Goal: Task Accomplishment & Management: Manage account settings

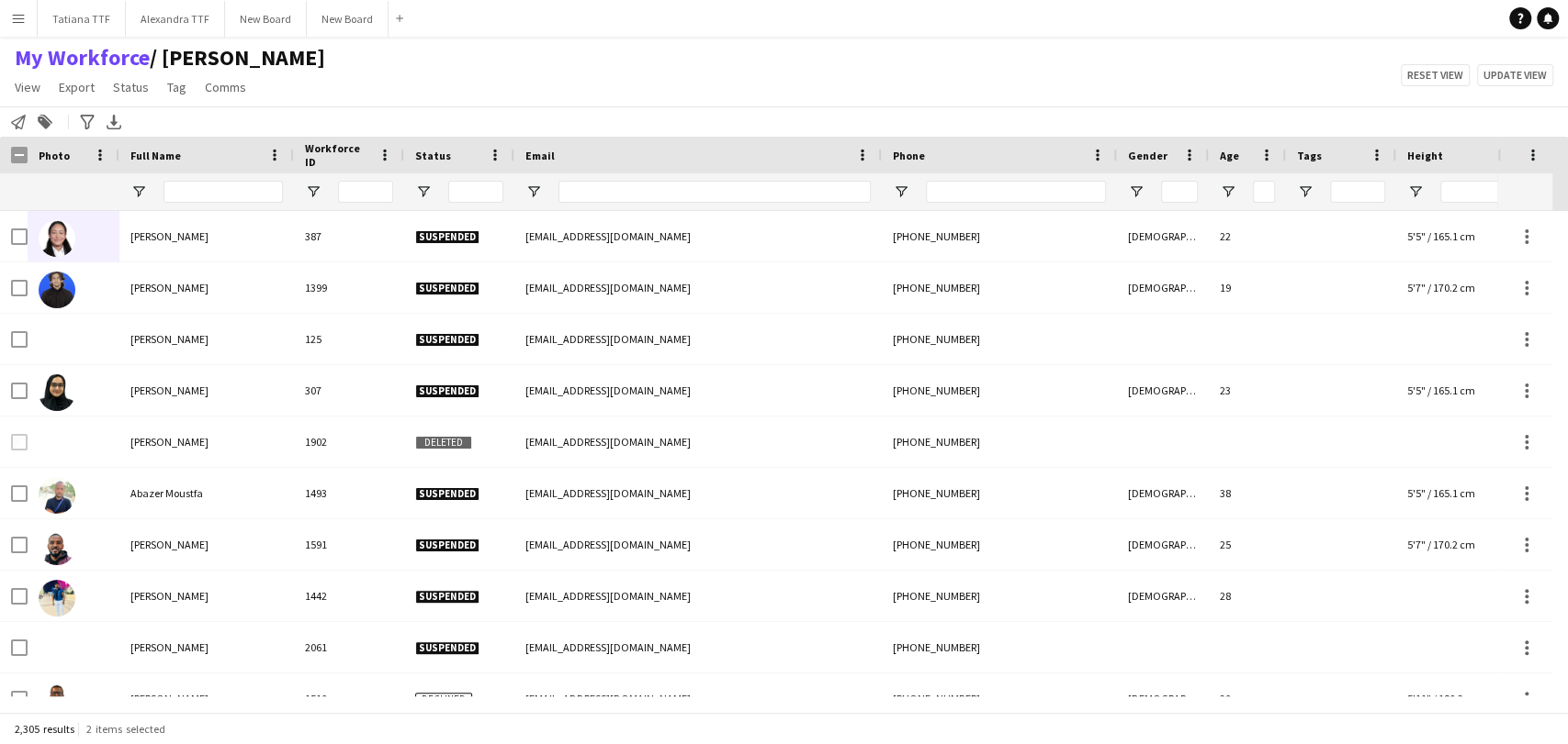
click at [979, 194] on input "Phone Filter Input" at bounding box center [1015, 192] width 180 height 22
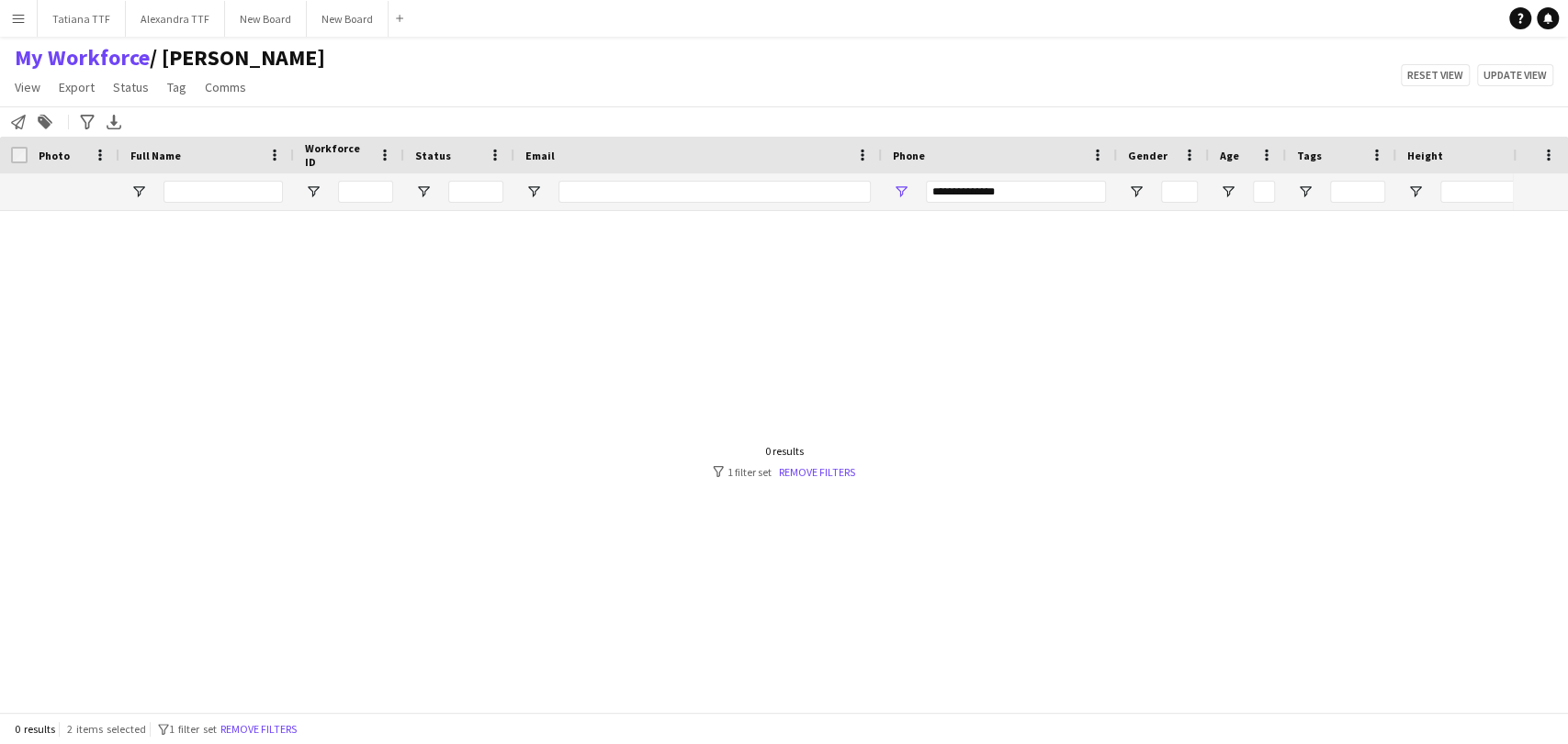
click at [956, 186] on input "**********" at bounding box center [1015, 192] width 180 height 22
type input "*********"
click at [169, 193] on input "Full Name Filter Input" at bounding box center [222, 192] width 120 height 22
paste input "**********"
click at [175, 187] on input "**********" at bounding box center [222, 192] width 120 height 22
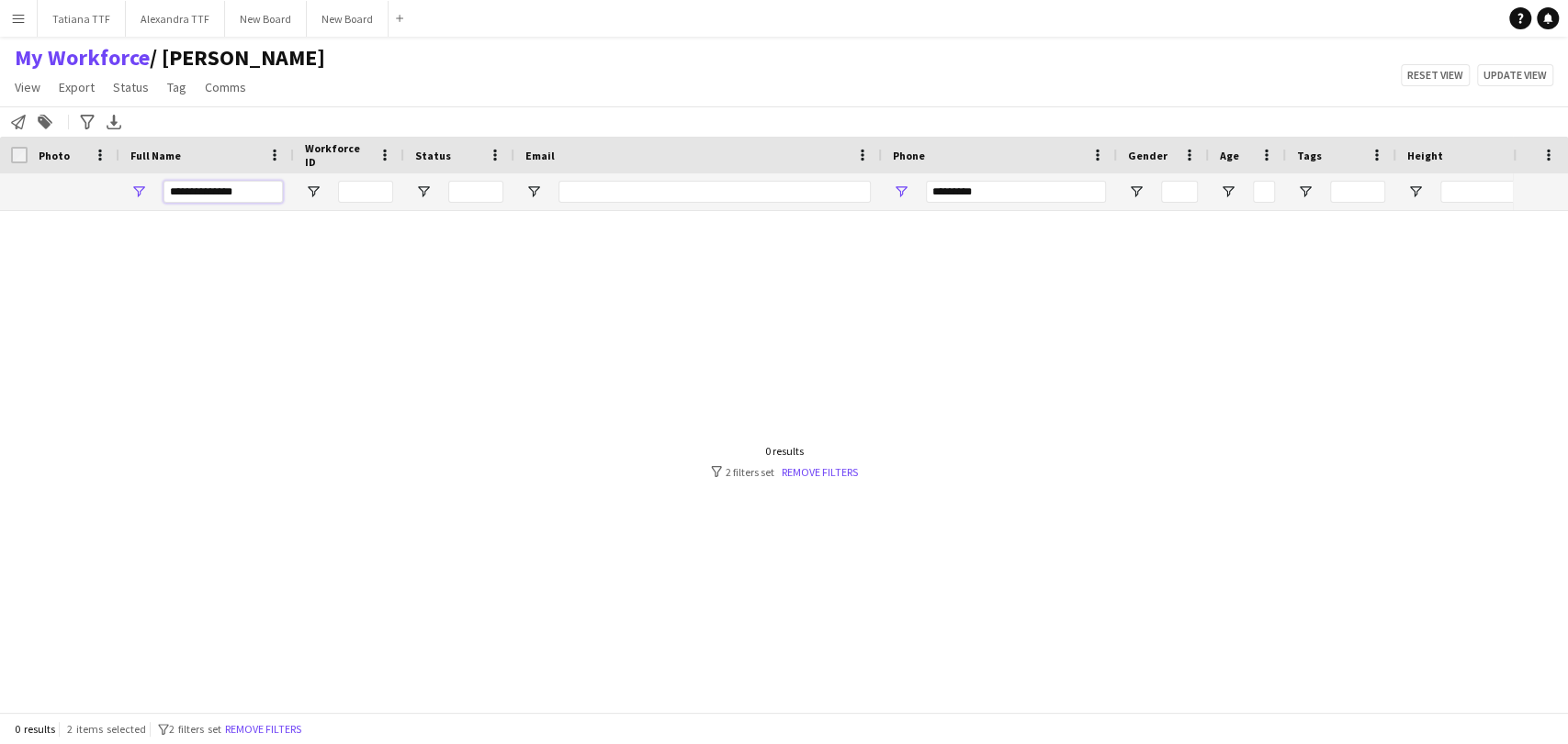
type input "**********"
drag, startPoint x: 1006, startPoint y: 197, endPoint x: 642, endPoint y: 238, distance: 366.3
click at [664, 236] on div "Workforce Details Crew Attributes Photo" at bounding box center [784, 424] width 1568 height 576
click at [258, 194] on input "**********" at bounding box center [222, 192] width 120 height 22
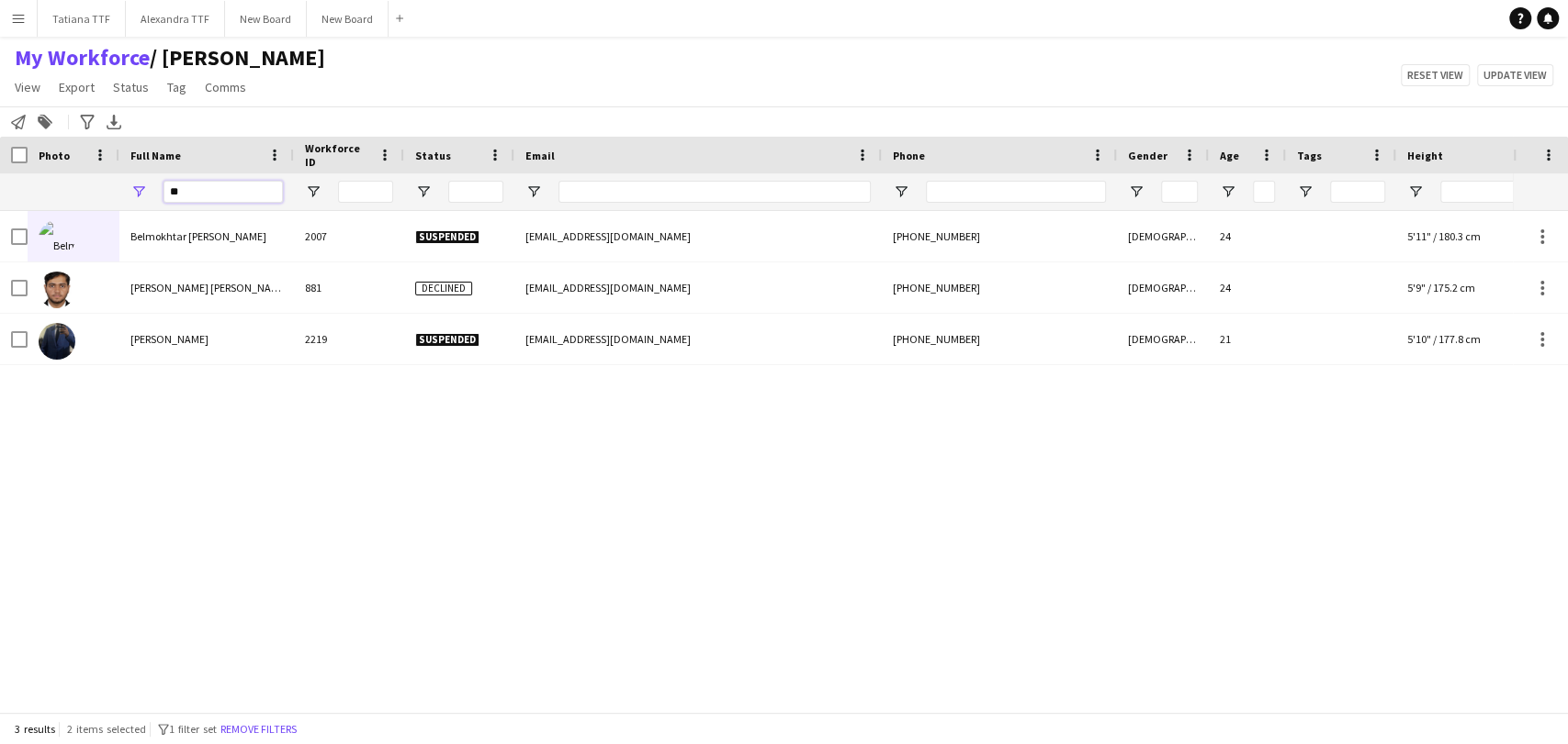
type input "*"
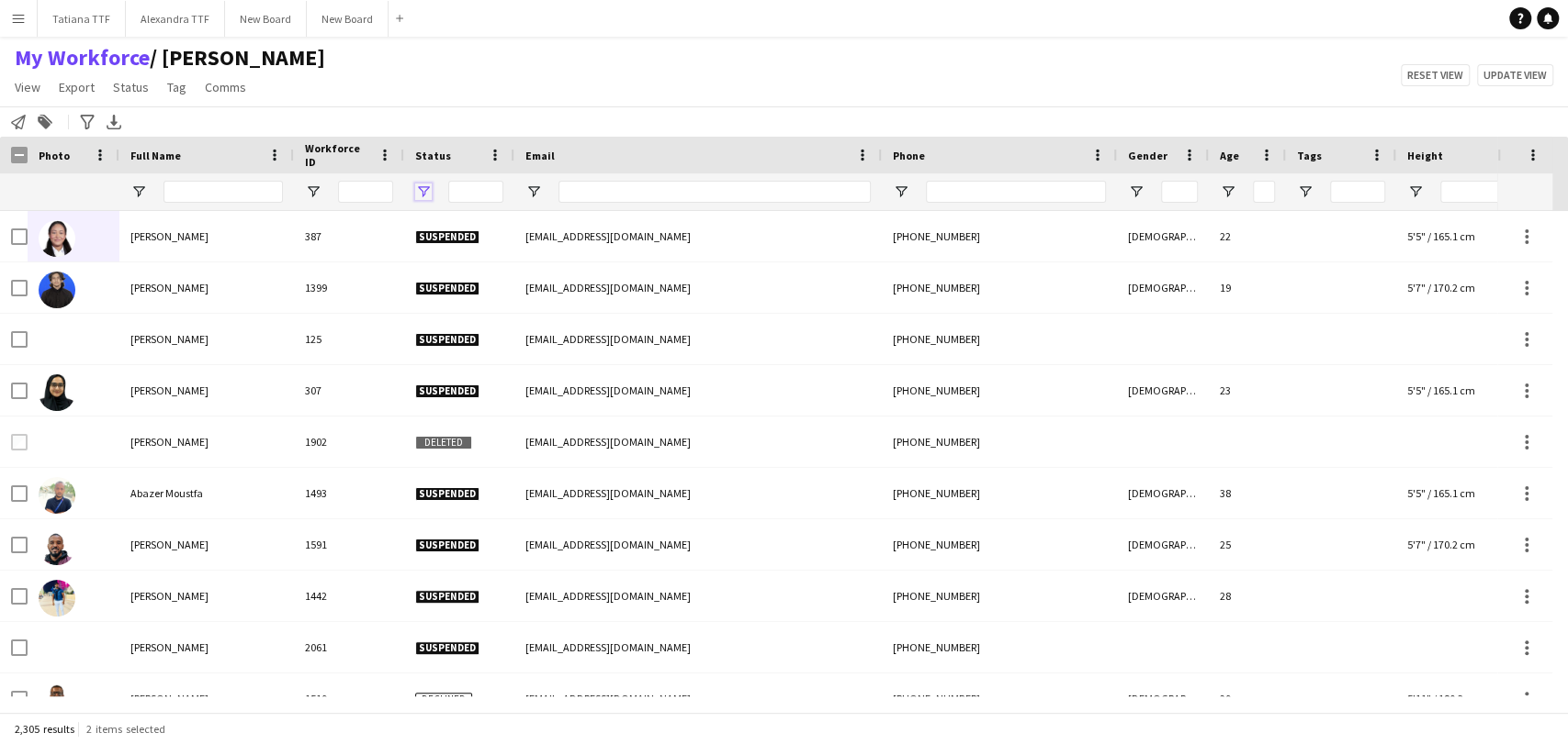
click at [428, 190] on span "Open Filter Menu" at bounding box center [423, 192] width 17 height 17
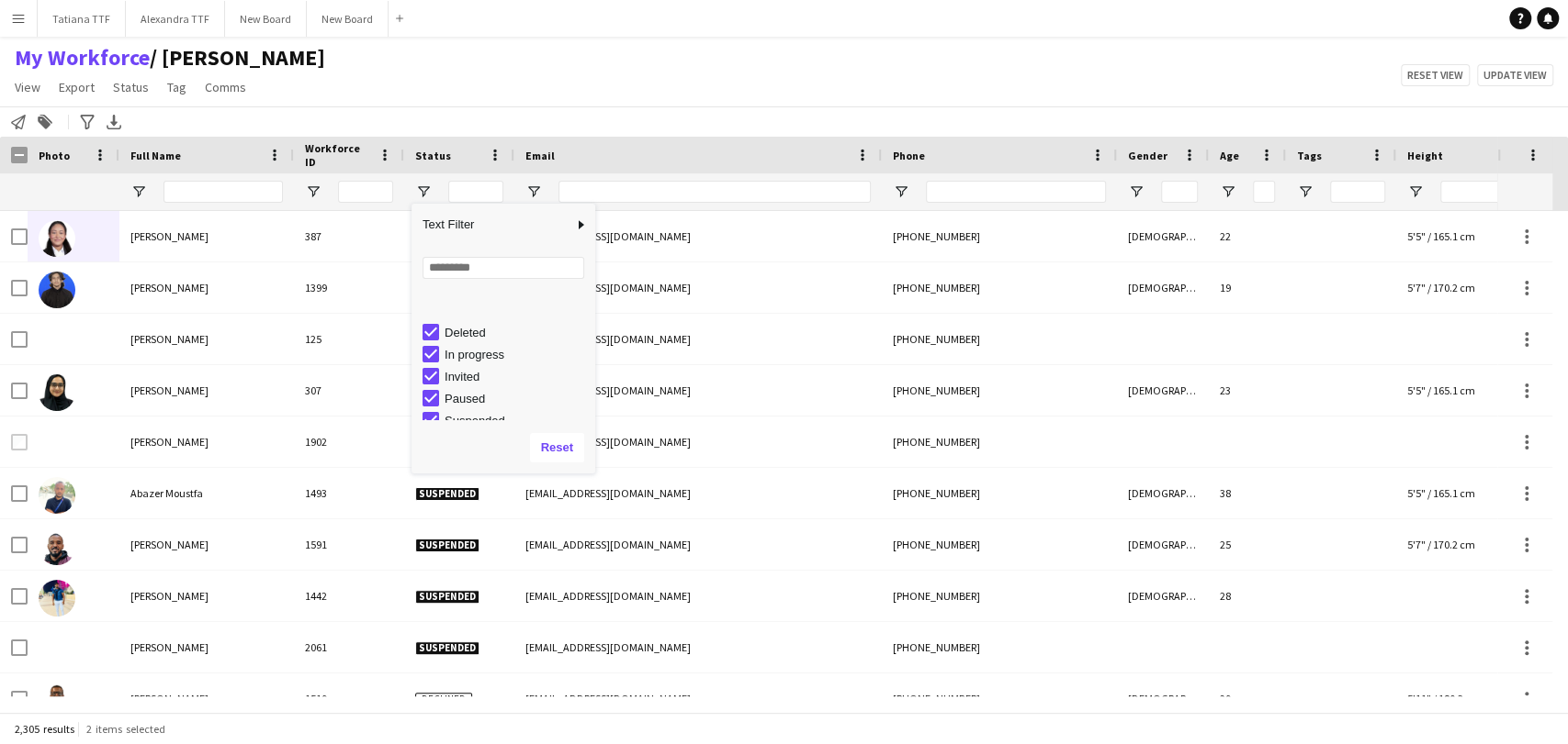
scroll to position [116, 0]
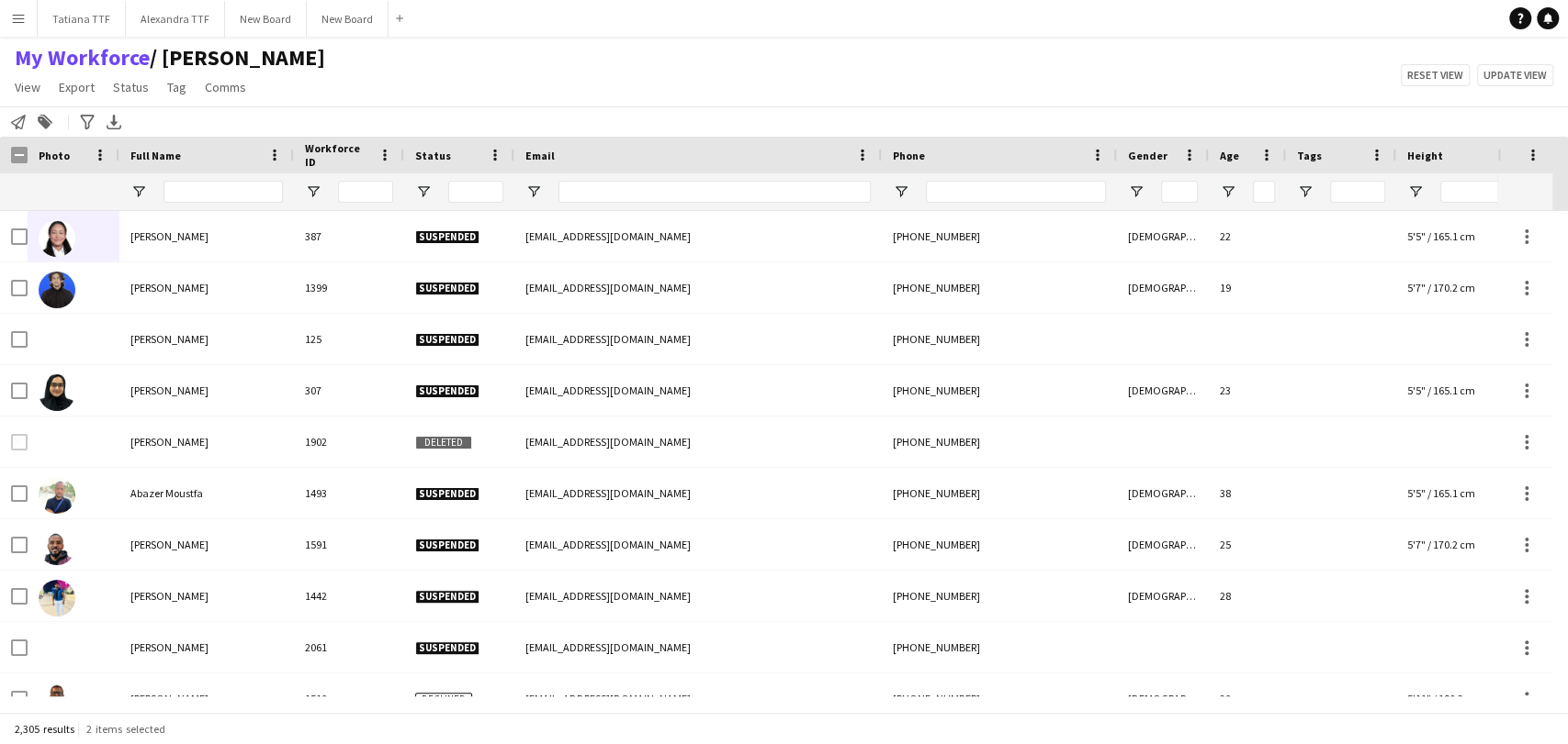
click at [853, 112] on div "Notify workforce Add to tag Search tags magnifier Add tag Advanced filters Adva…" at bounding box center [784, 122] width 1568 height 31
click at [541, 52] on div "My Workforce / TATIANA View Views Default view Alexandra View April Live Force …" at bounding box center [784, 75] width 1568 height 62
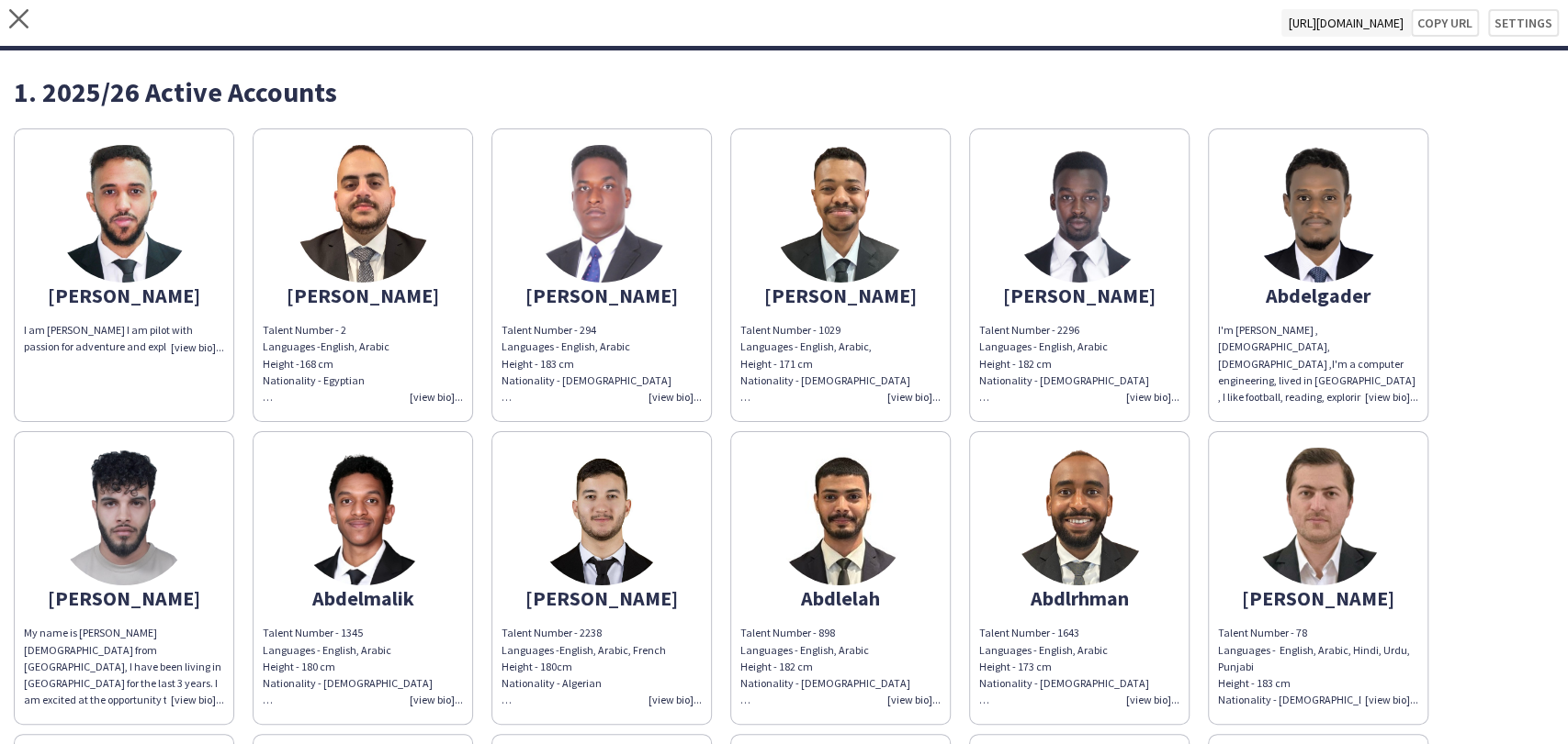
click at [13, 7] on div "close [URL][DOMAIN_NAME] Copy url Settings" at bounding box center [784, 25] width 1568 height 50
click at [17, 17] on icon at bounding box center [19, 19] width 20 height 20
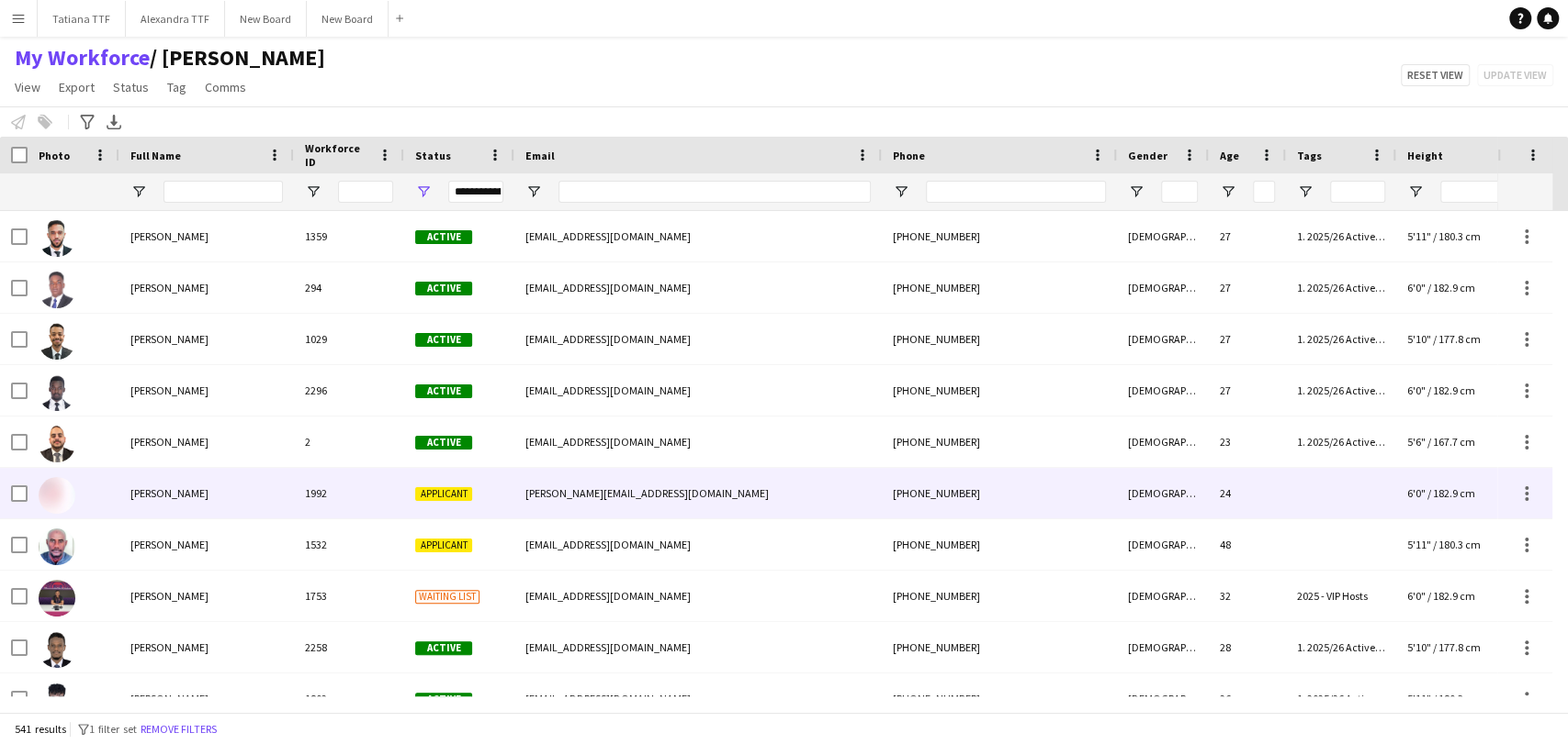
click at [51, 491] on img at bounding box center [56, 495] width 37 height 37
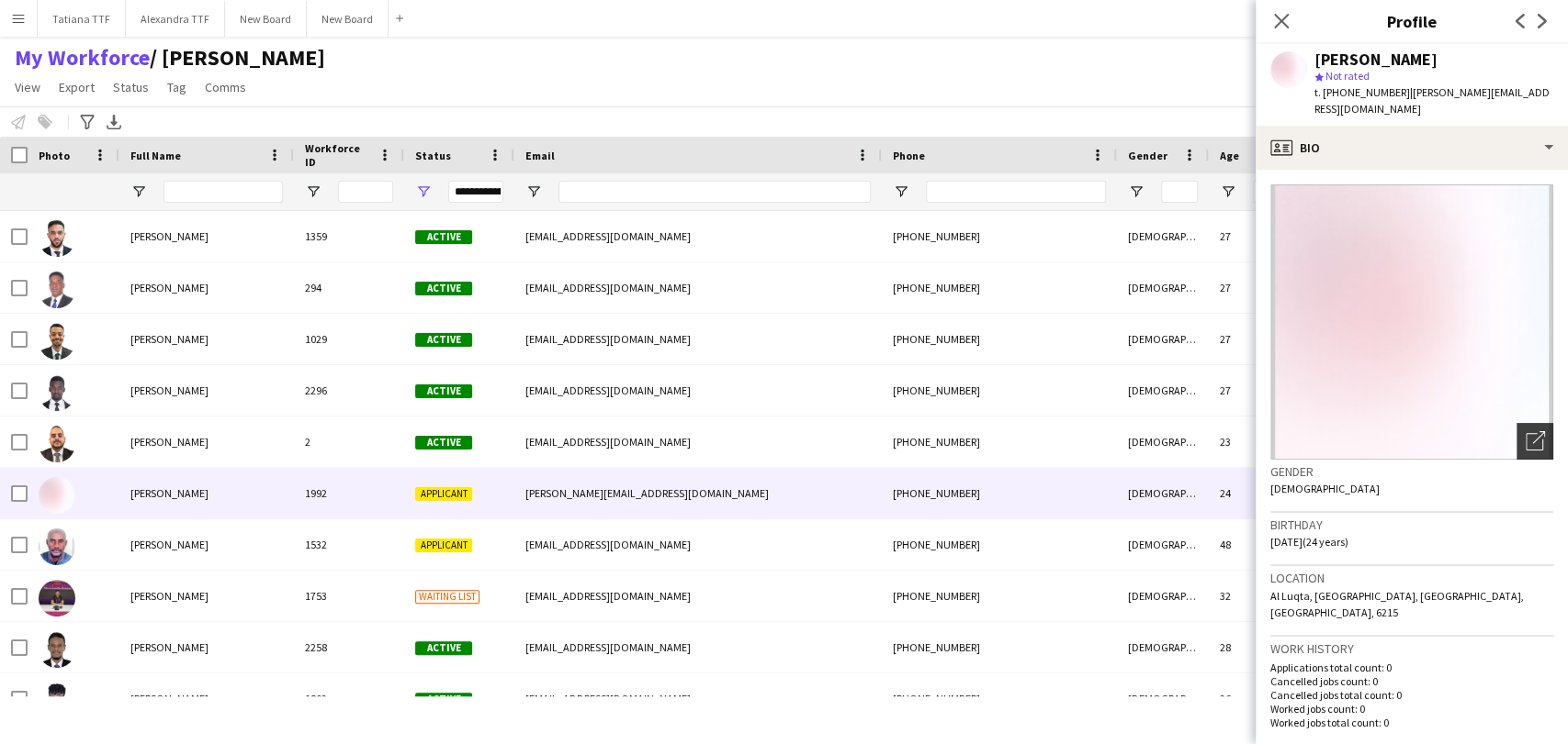
click at [1525, 432] on icon "Open photos pop-in" at bounding box center [1535, 442] width 20 height 20
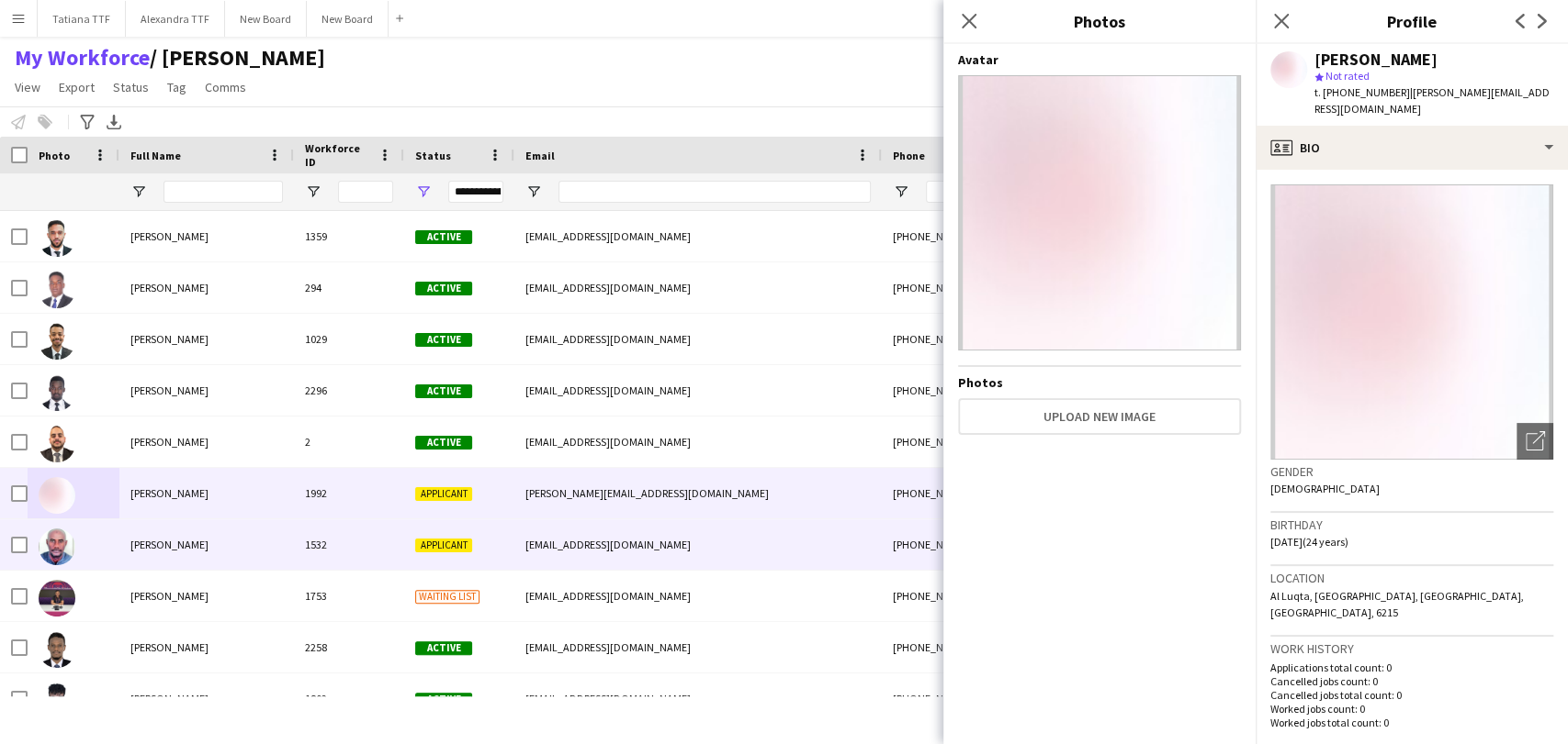
click at [60, 542] on img at bounding box center [56, 546] width 37 height 37
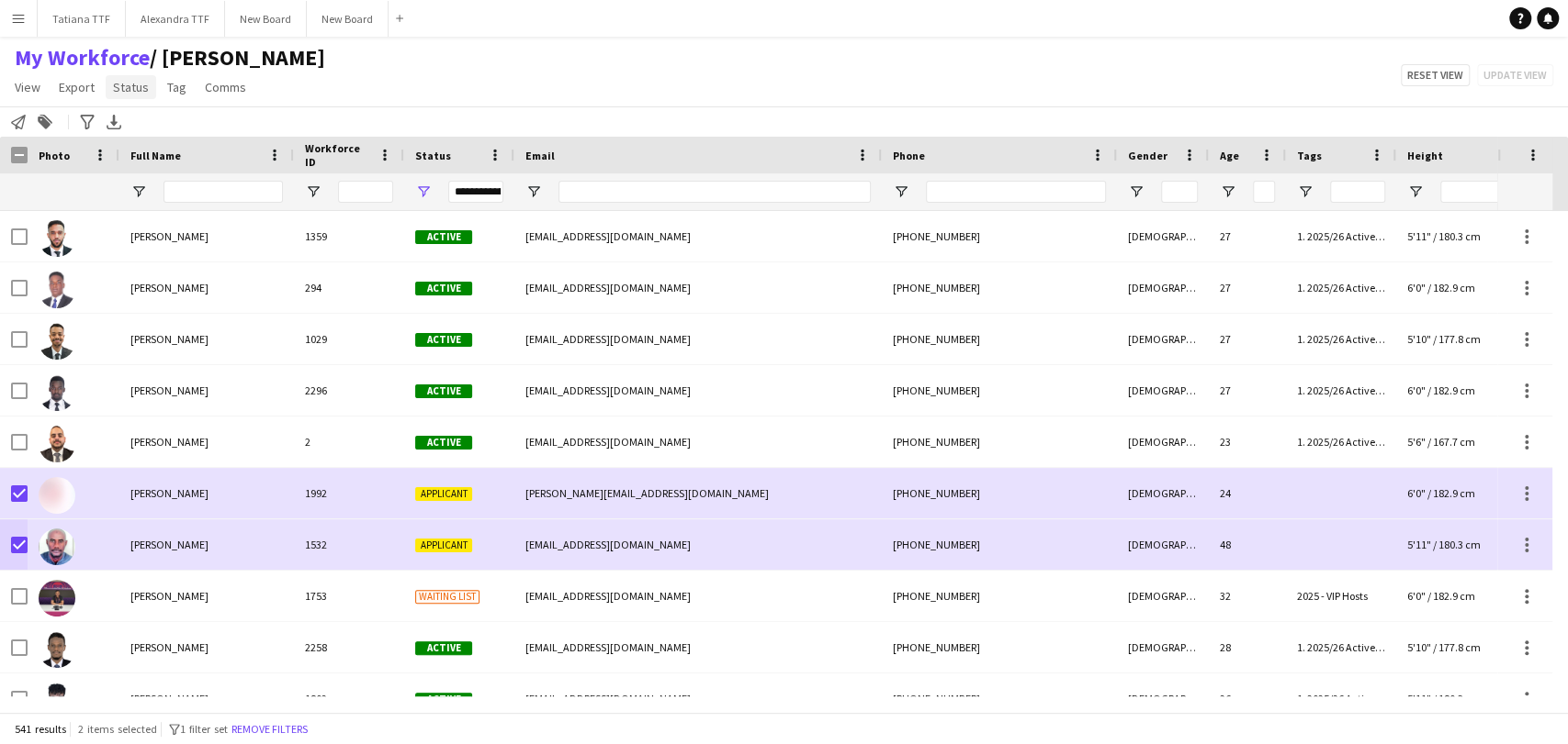
click at [125, 85] on span "Status" at bounding box center [131, 87] width 36 height 17
drag, startPoint x: 146, startPoint y: 116, endPoint x: 158, endPoint y: 122, distance: 13.4
click at [147, 116] on link "Edit" at bounding box center [170, 126] width 129 height 39
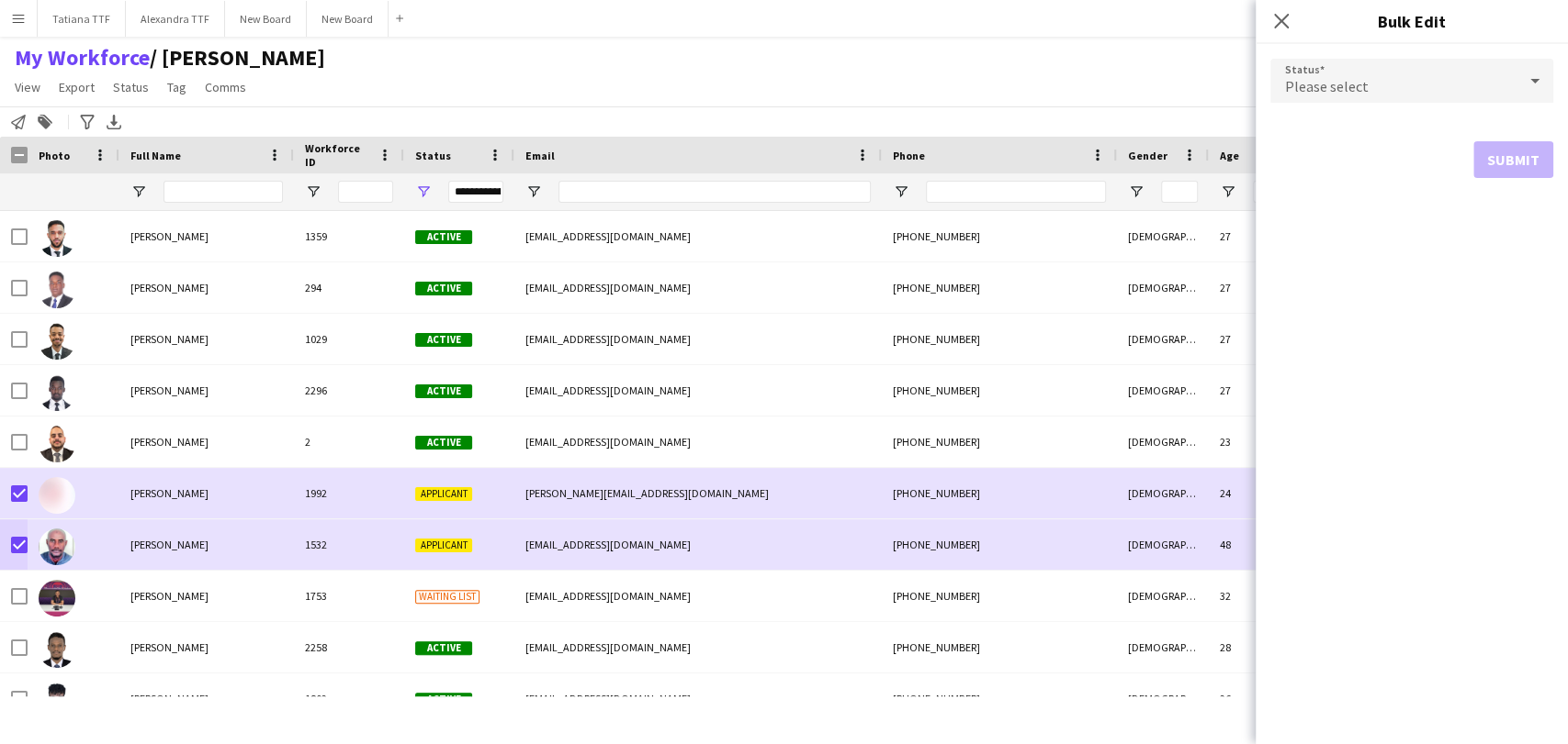
click at [1406, 88] on div "Please select" at bounding box center [1393, 80] width 246 height 44
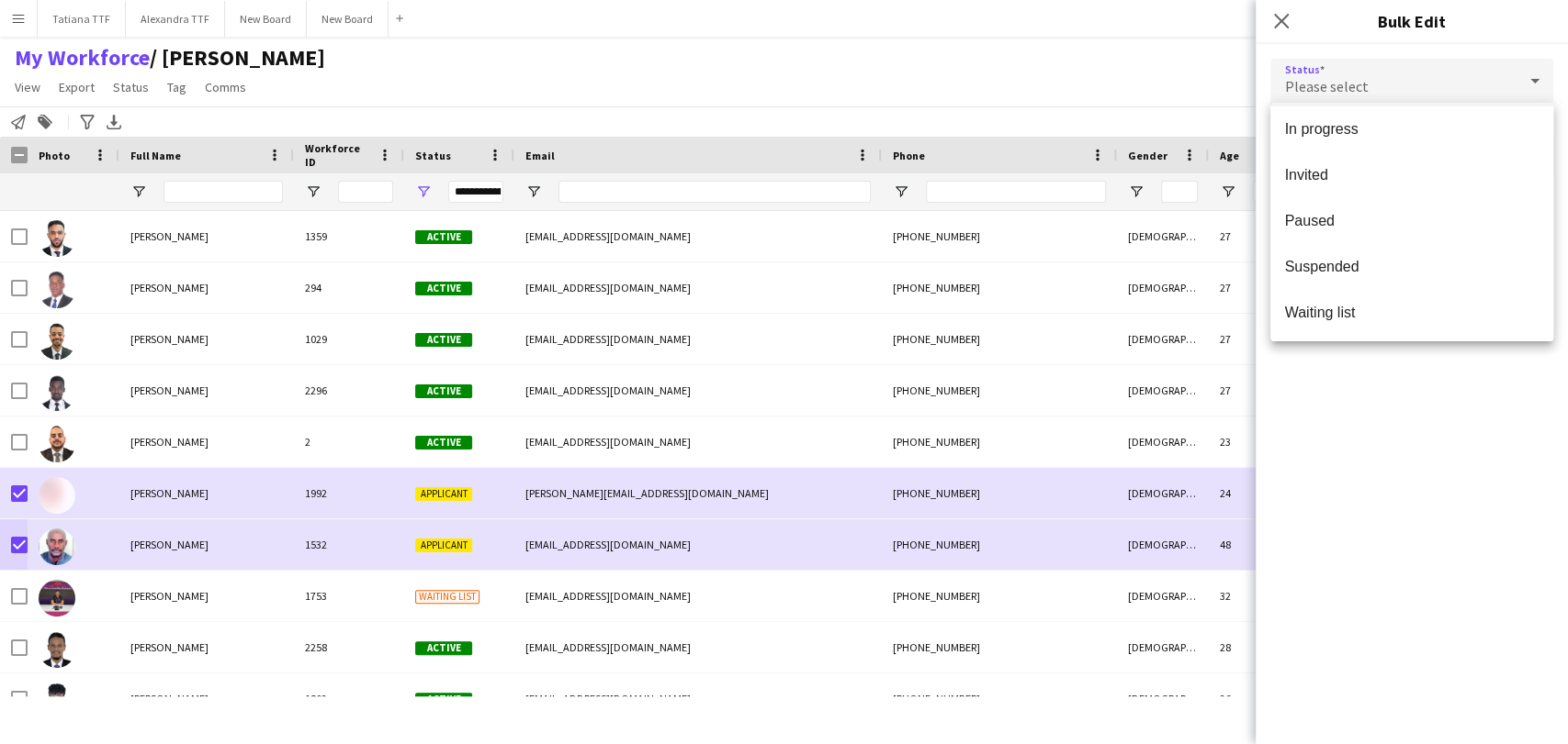
scroll to position [188, 0]
click at [1372, 267] on span "Suspended" at bounding box center [1412, 266] width 253 height 18
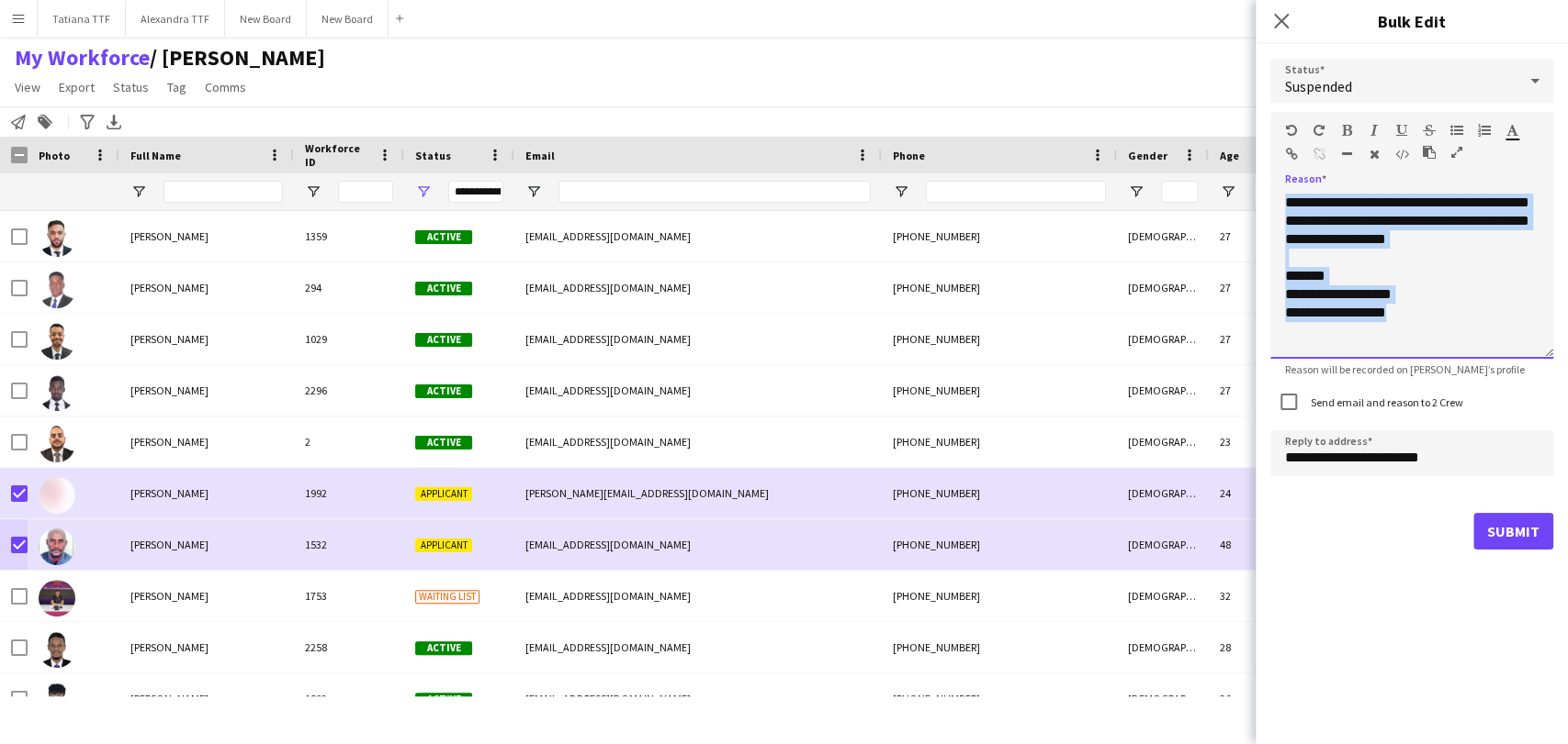
drag, startPoint x: 1435, startPoint y: 326, endPoint x: 1195, endPoint y: 62, distance: 356.8
click at [1193, 98] on body "Menu Boards Boards Boards All jobs Status Workforce Workforce My Workforce Recr…" at bounding box center [784, 372] width 1568 height 744
paste div
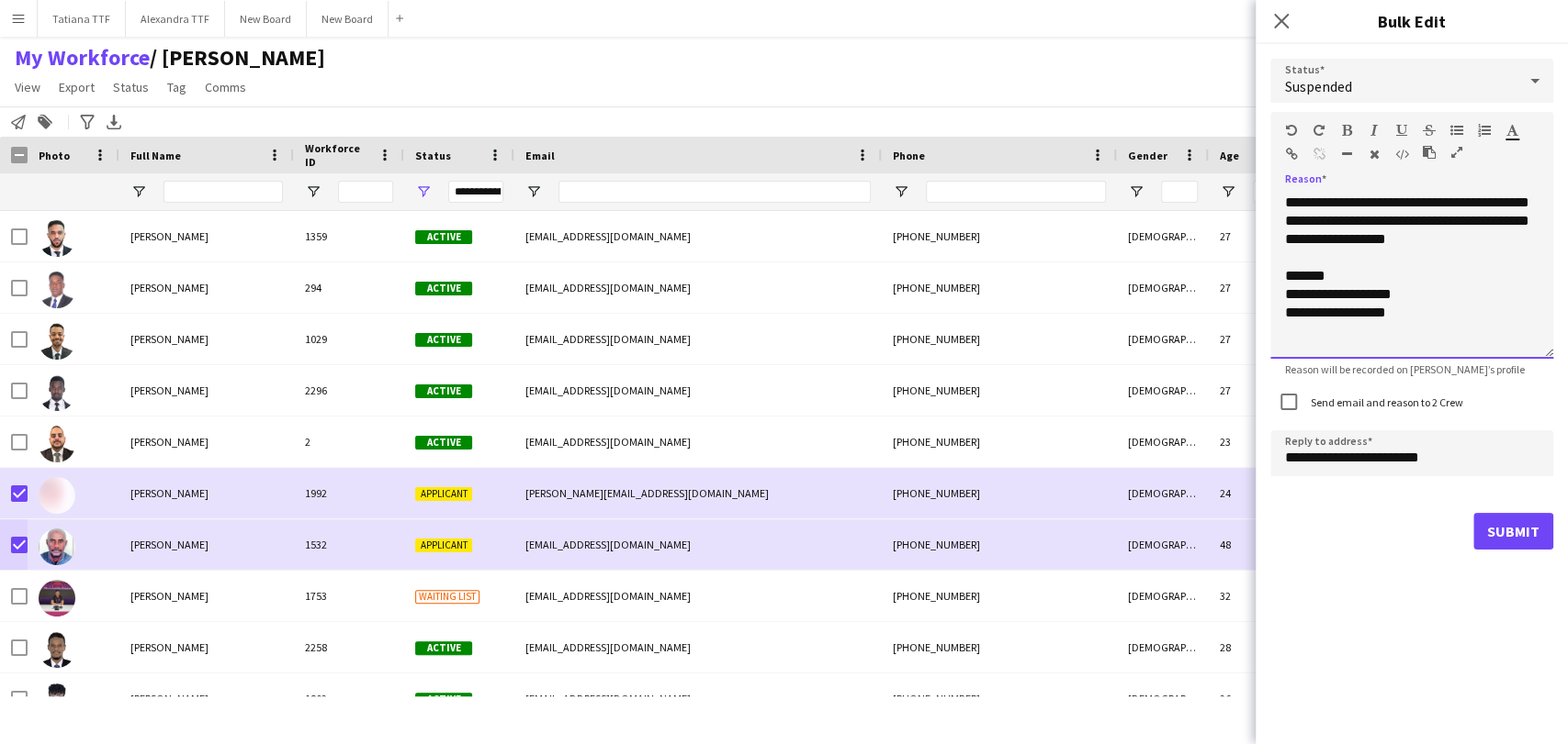
scroll to position [185, 0]
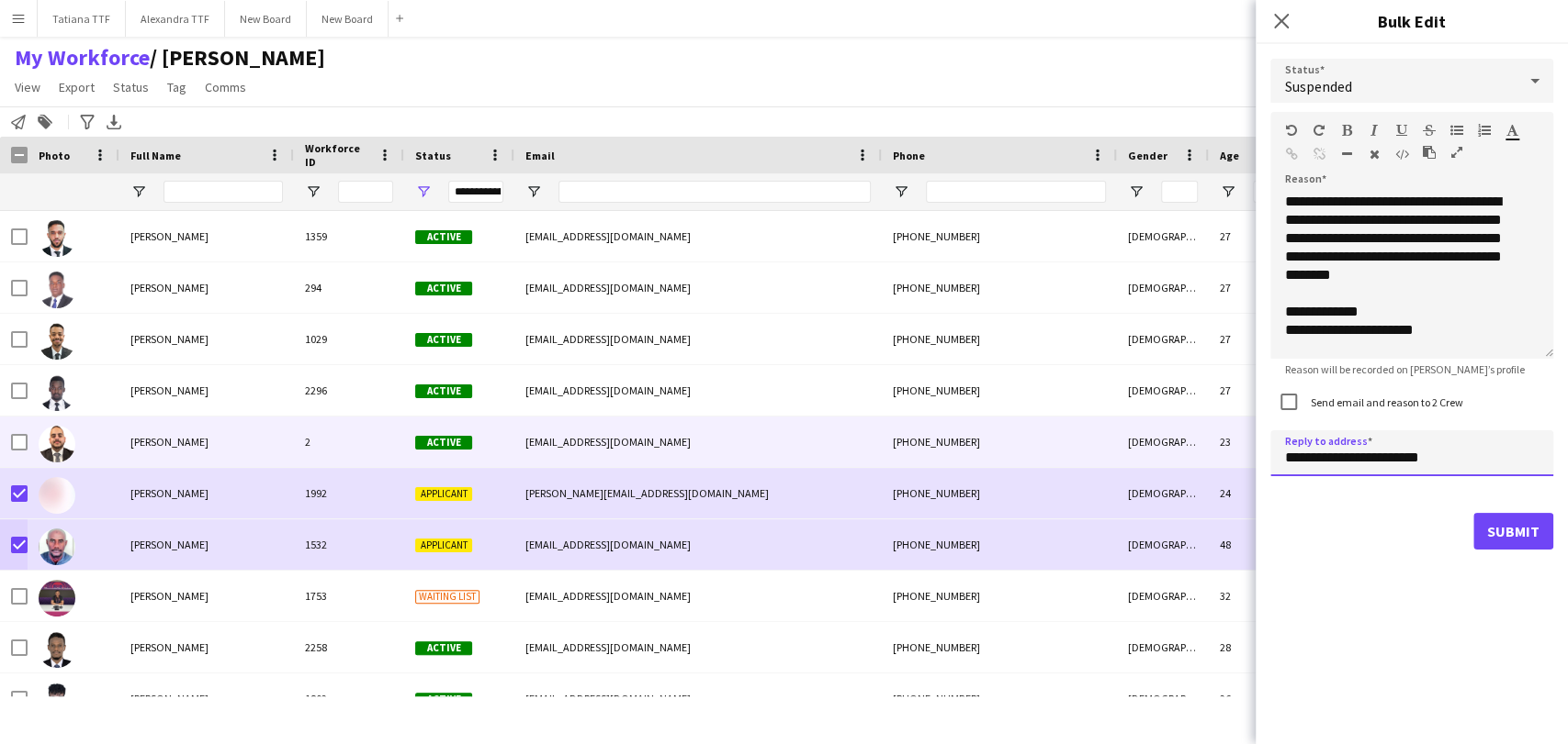
drag, startPoint x: 1312, startPoint y: 458, endPoint x: 1200, endPoint y: 451, distance: 112.2
click at [1201, 450] on body "Menu Boards Boards Boards All jobs Status Workforce Workforce My Workforce Recr…" at bounding box center [784, 372] width 1568 height 744
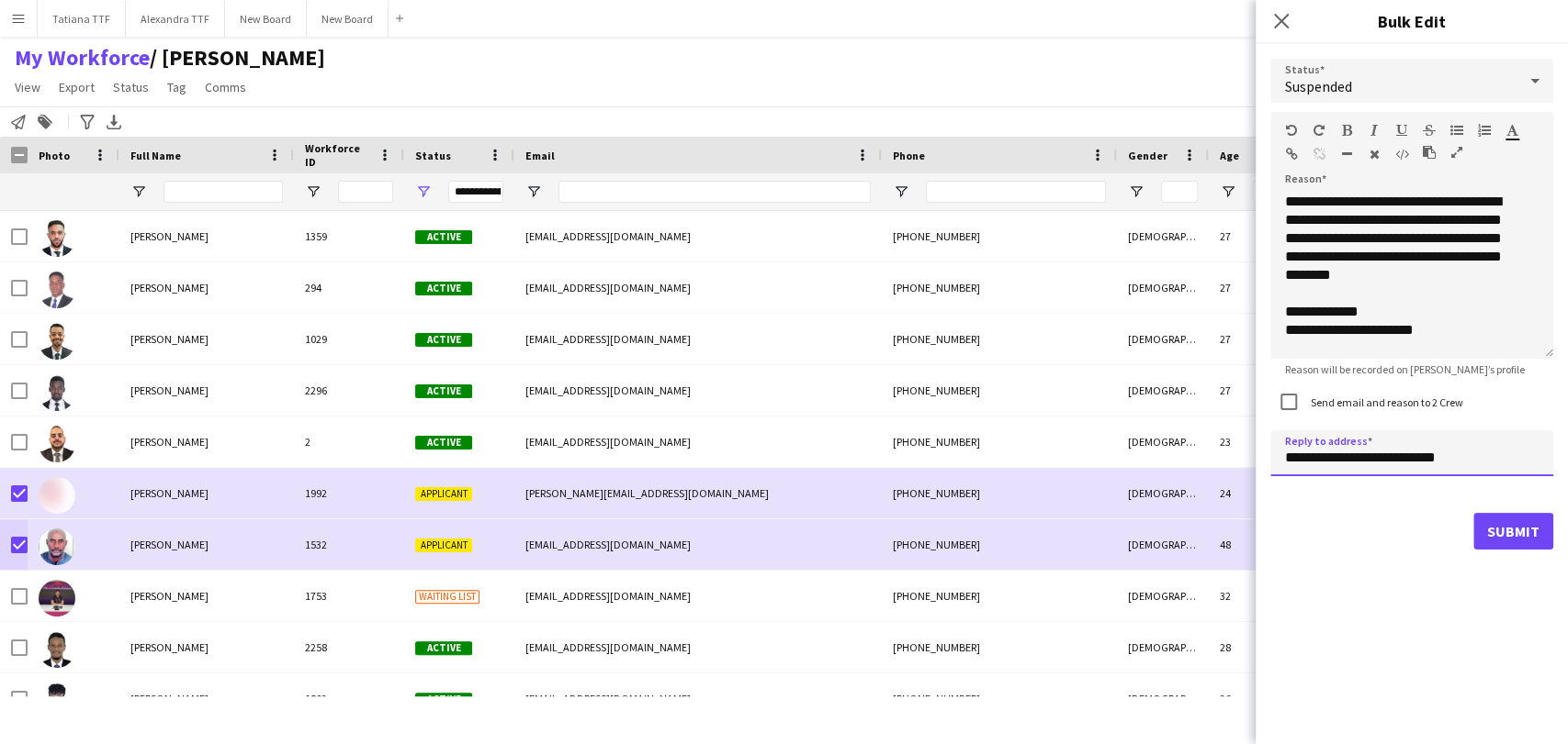
click at [1312, 457] on input "**********" at bounding box center [1412, 454] width 283 height 45
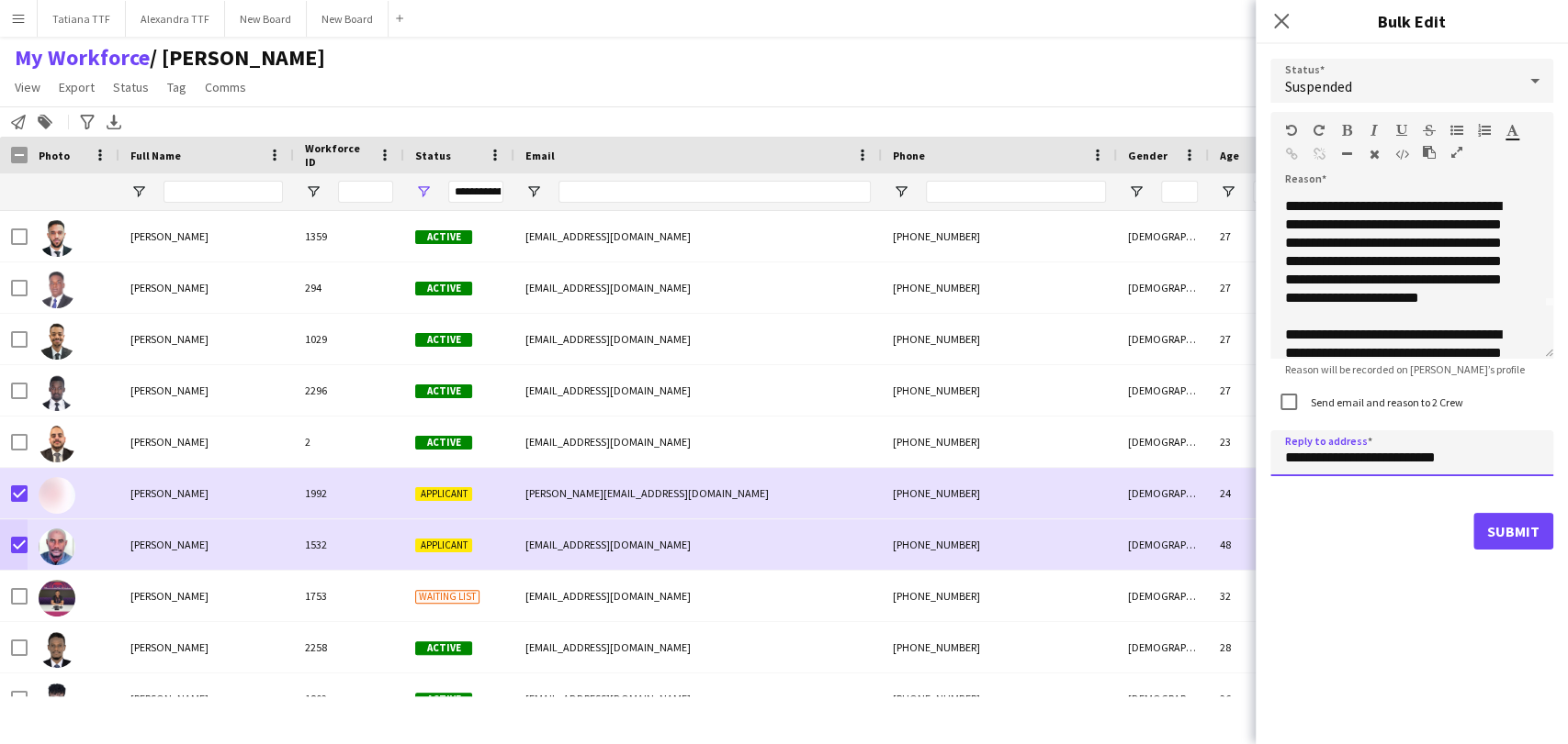
scroll to position [102, 0]
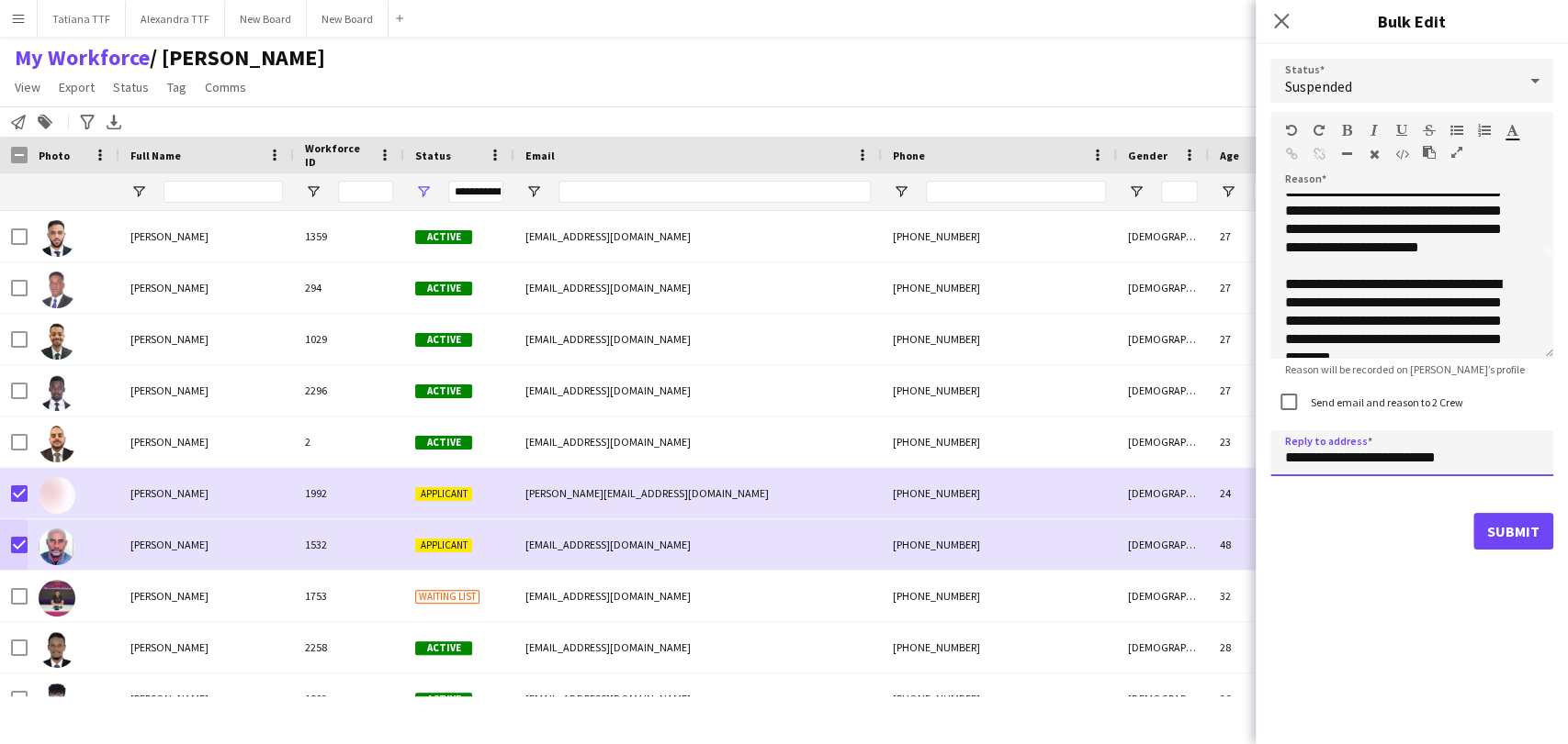
type input "**********"
click at [1535, 533] on button "Submit" at bounding box center [1513, 531] width 80 height 37
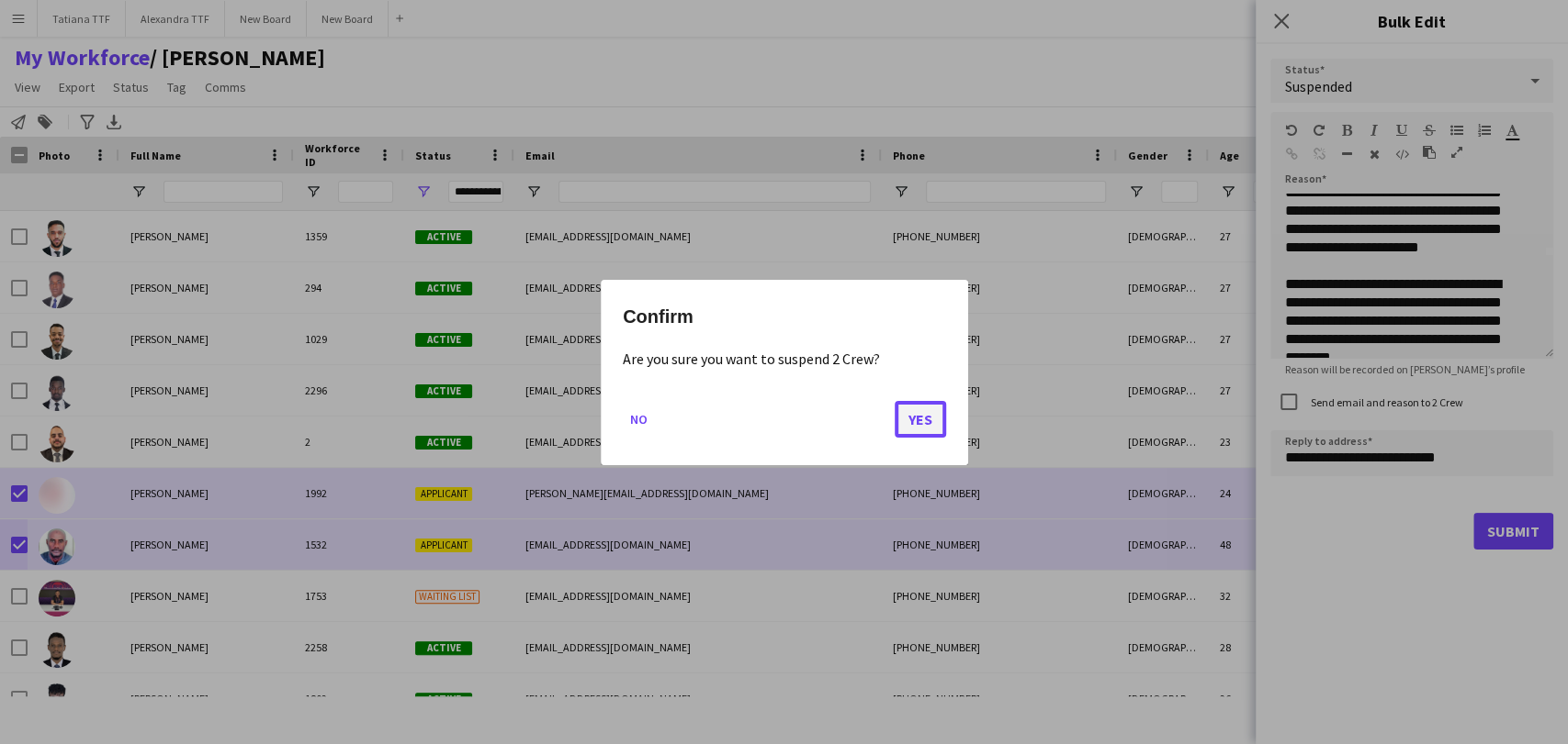
click at [917, 421] on button "Yes" at bounding box center [920, 418] width 51 height 37
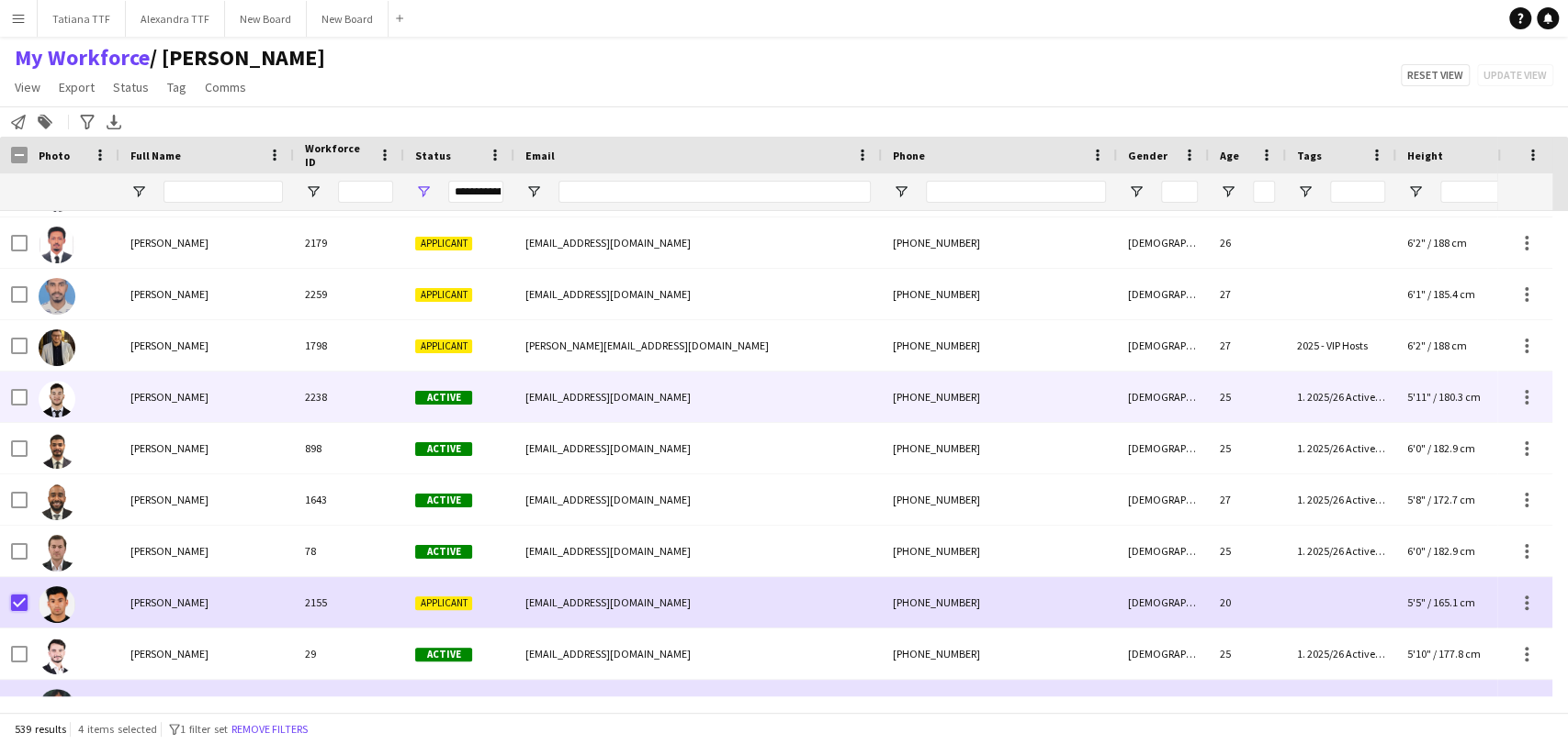
scroll to position [407, 0]
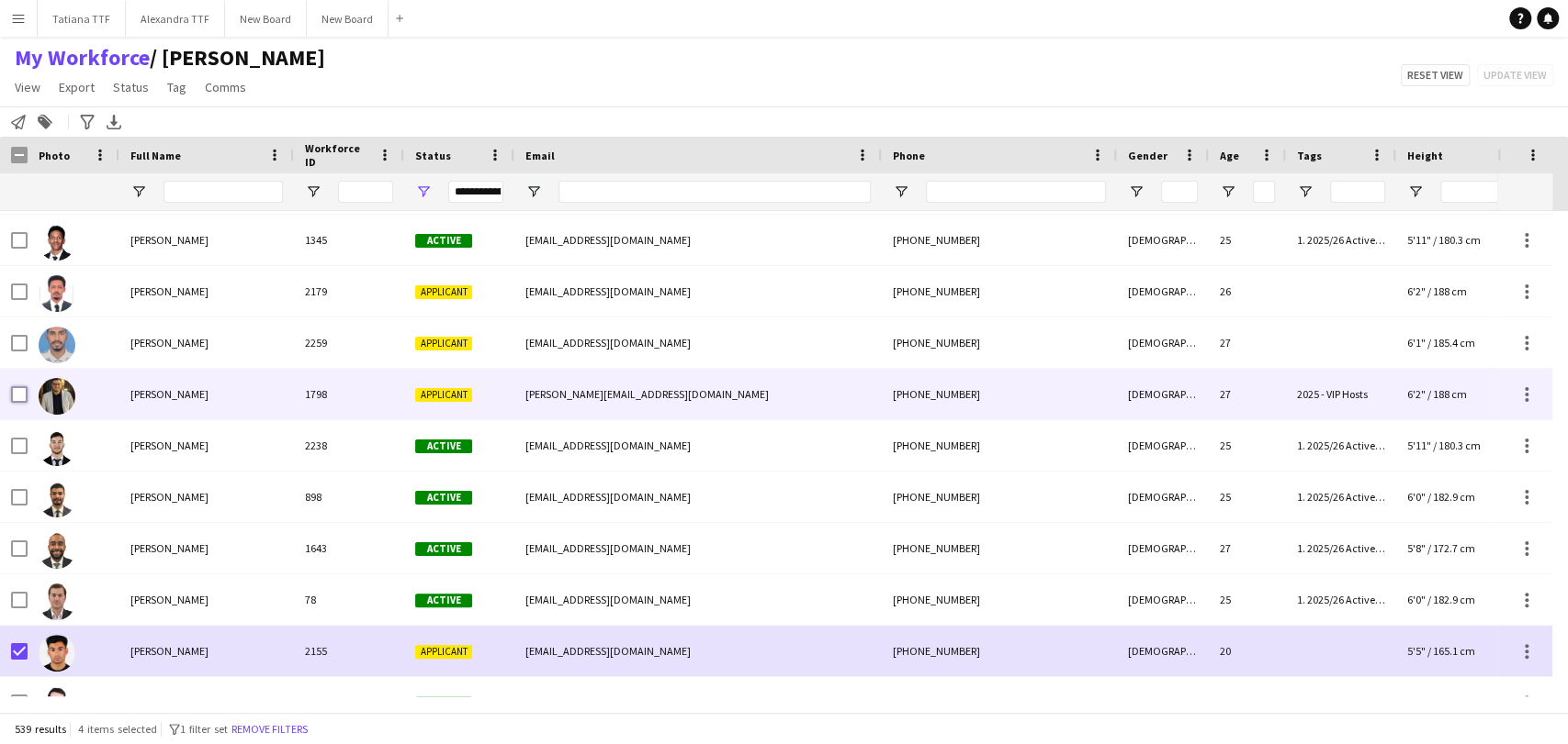
click at [22, 383] on div at bounding box center [19, 394] width 17 height 51
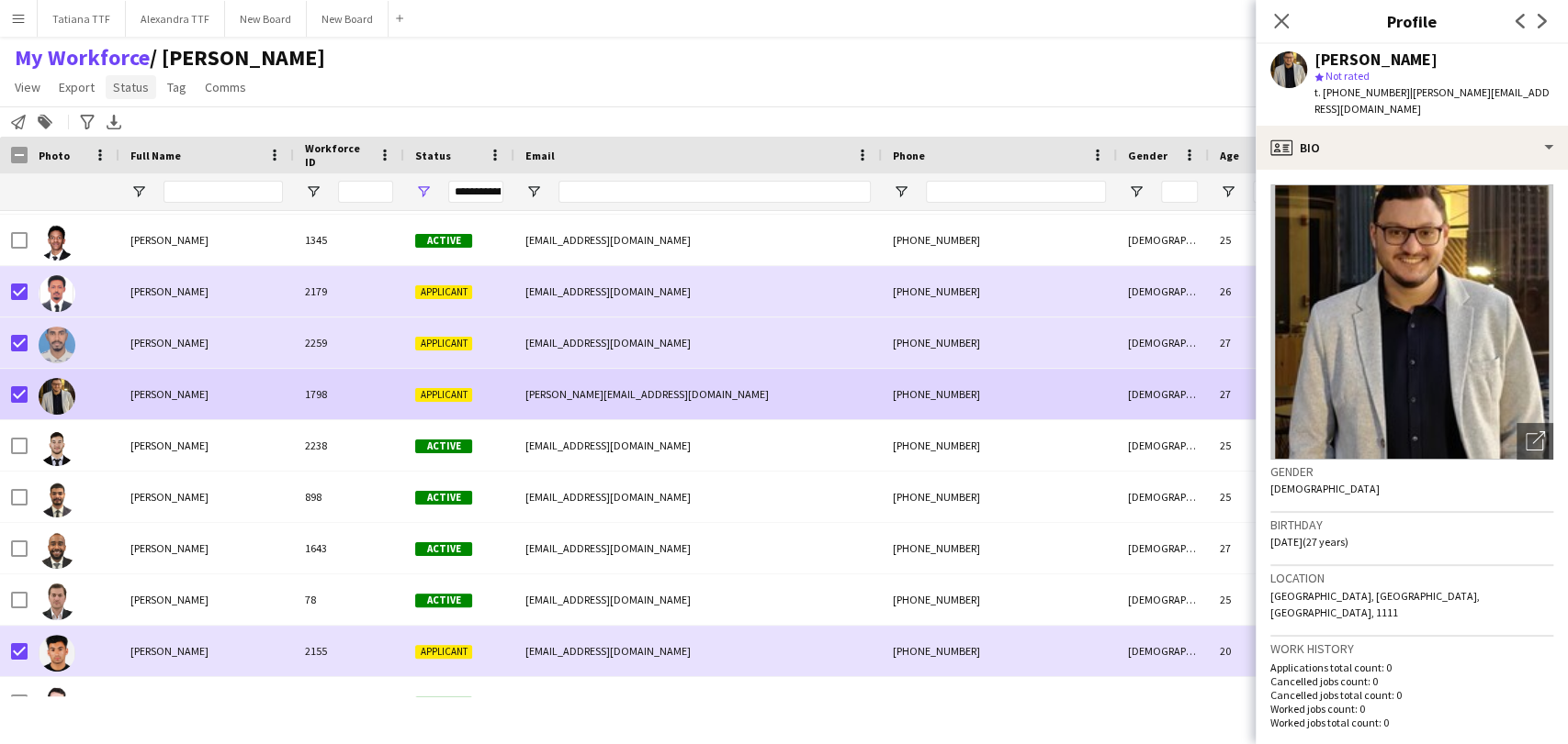
click at [131, 87] on span "Status" at bounding box center [131, 87] width 36 height 17
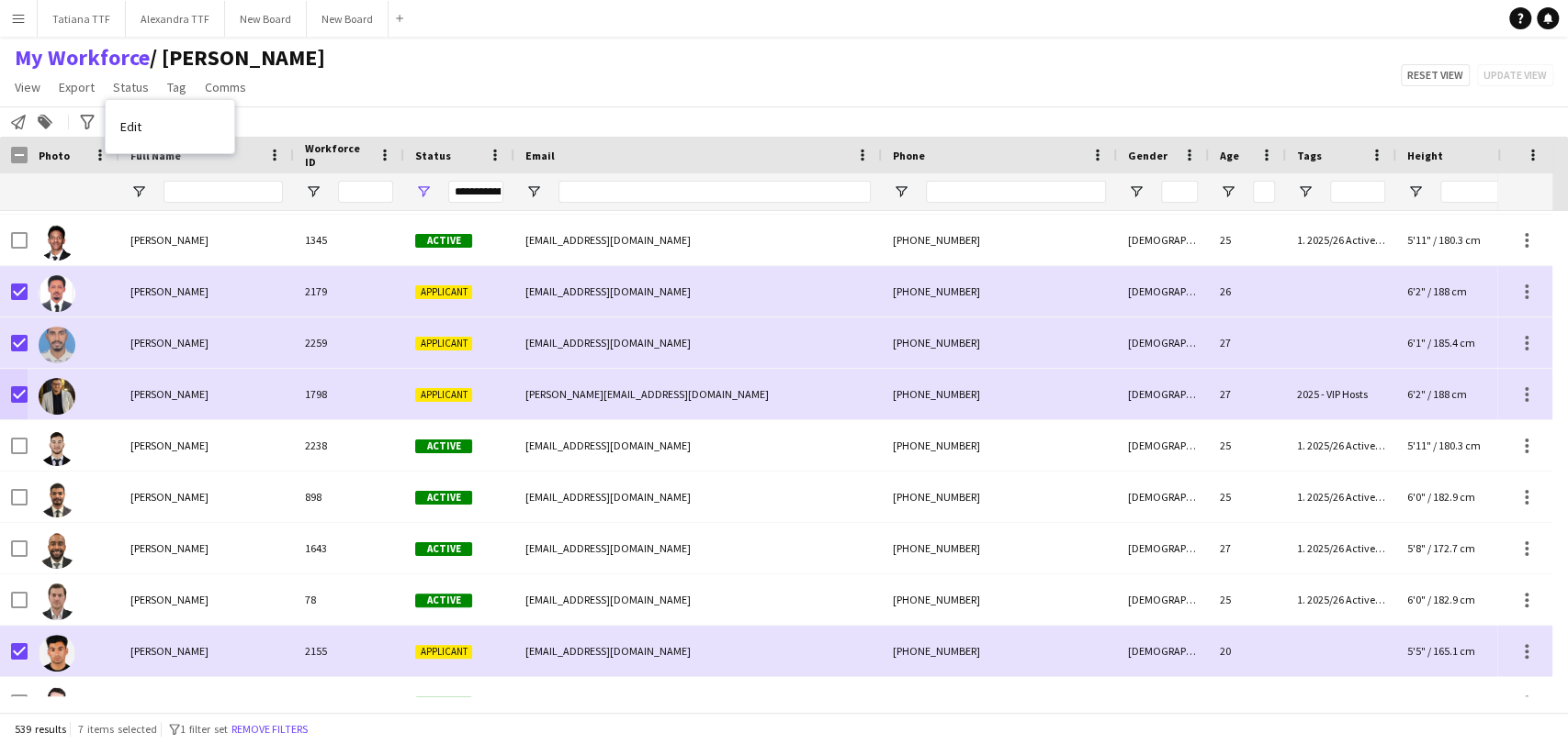
drag, startPoint x: 143, startPoint y: 126, endPoint x: 719, endPoint y: 171, distance: 577.8
click at [144, 126] on link "Edit" at bounding box center [170, 126] width 129 height 39
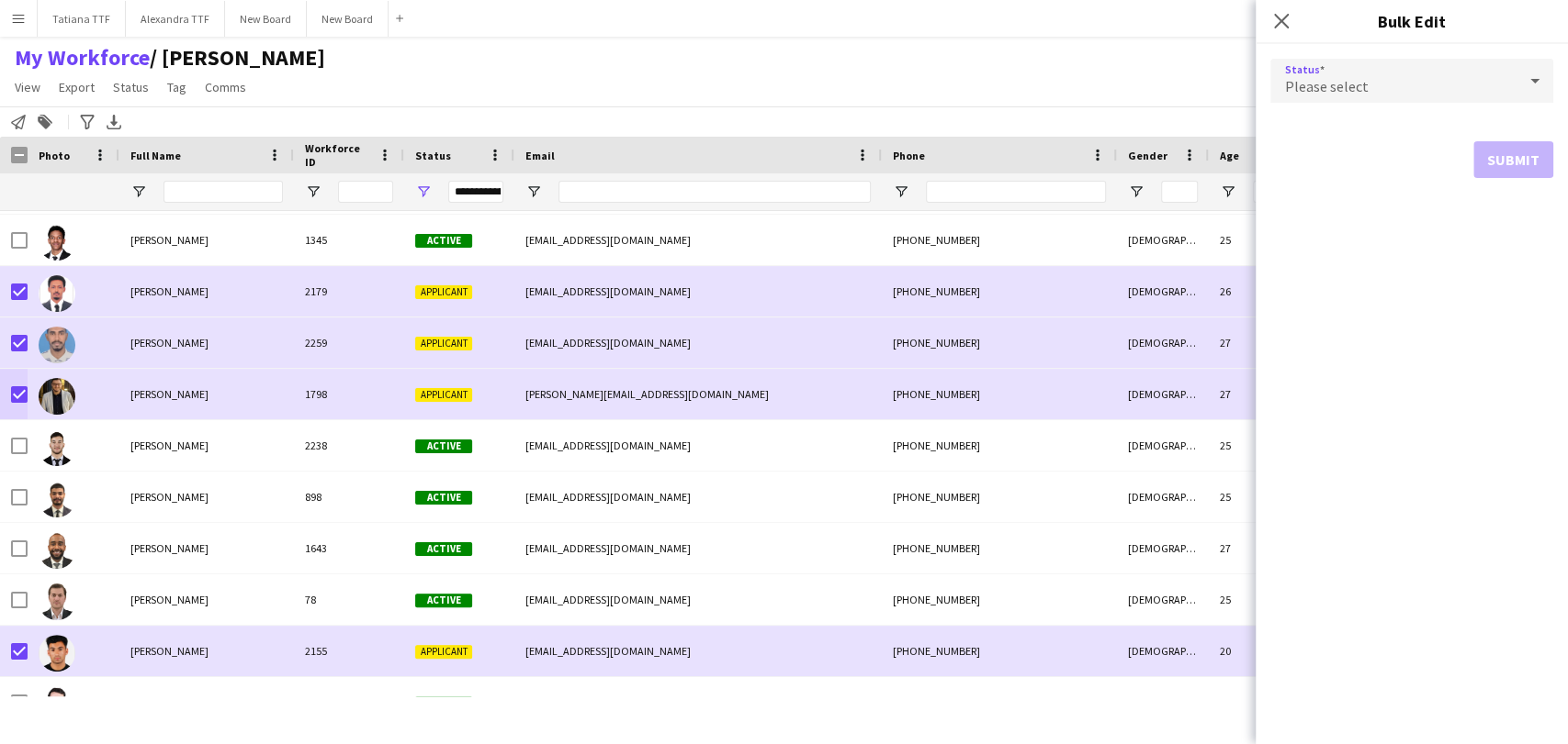
click at [1521, 77] on div at bounding box center [1534, 80] width 37 height 37
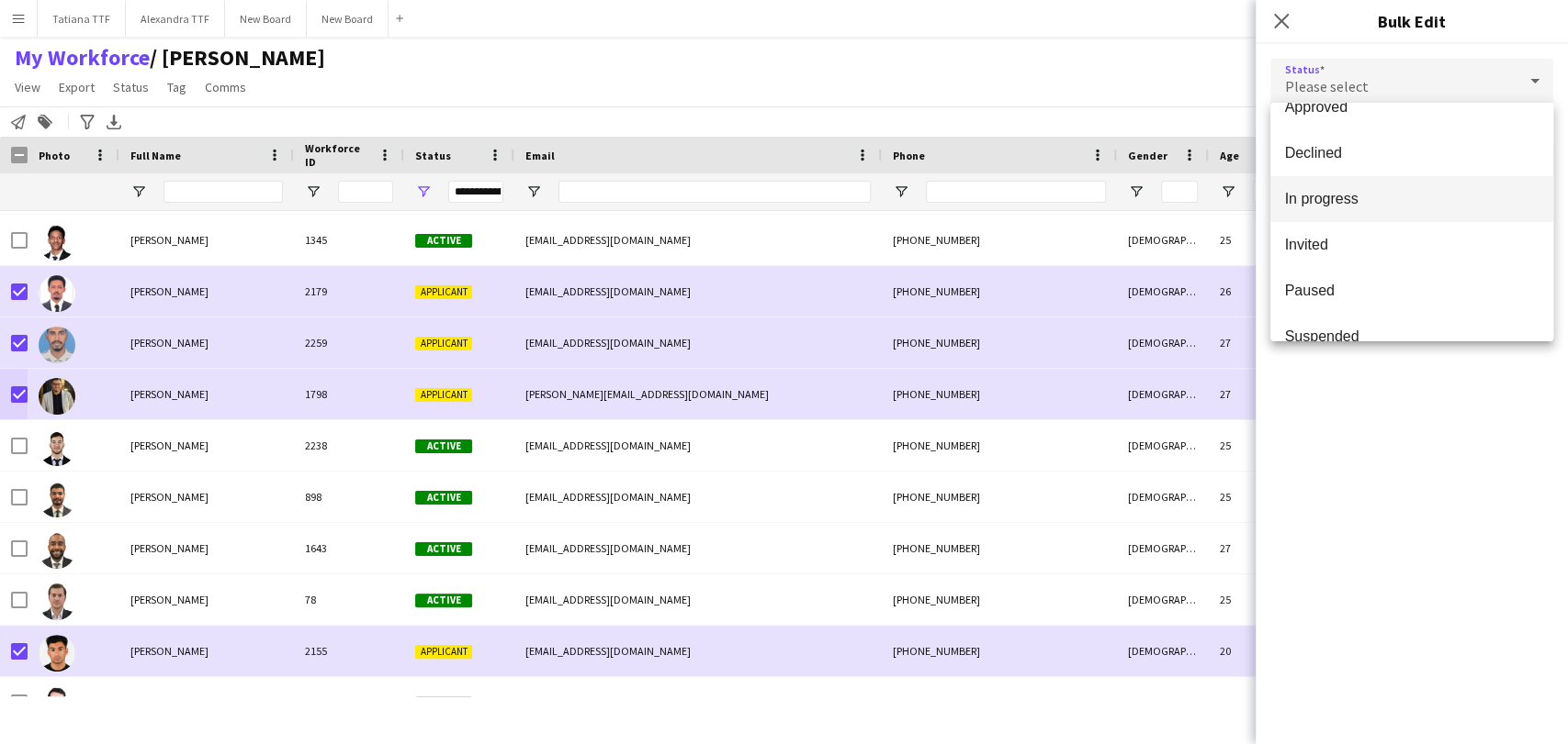
scroll to position [188, 0]
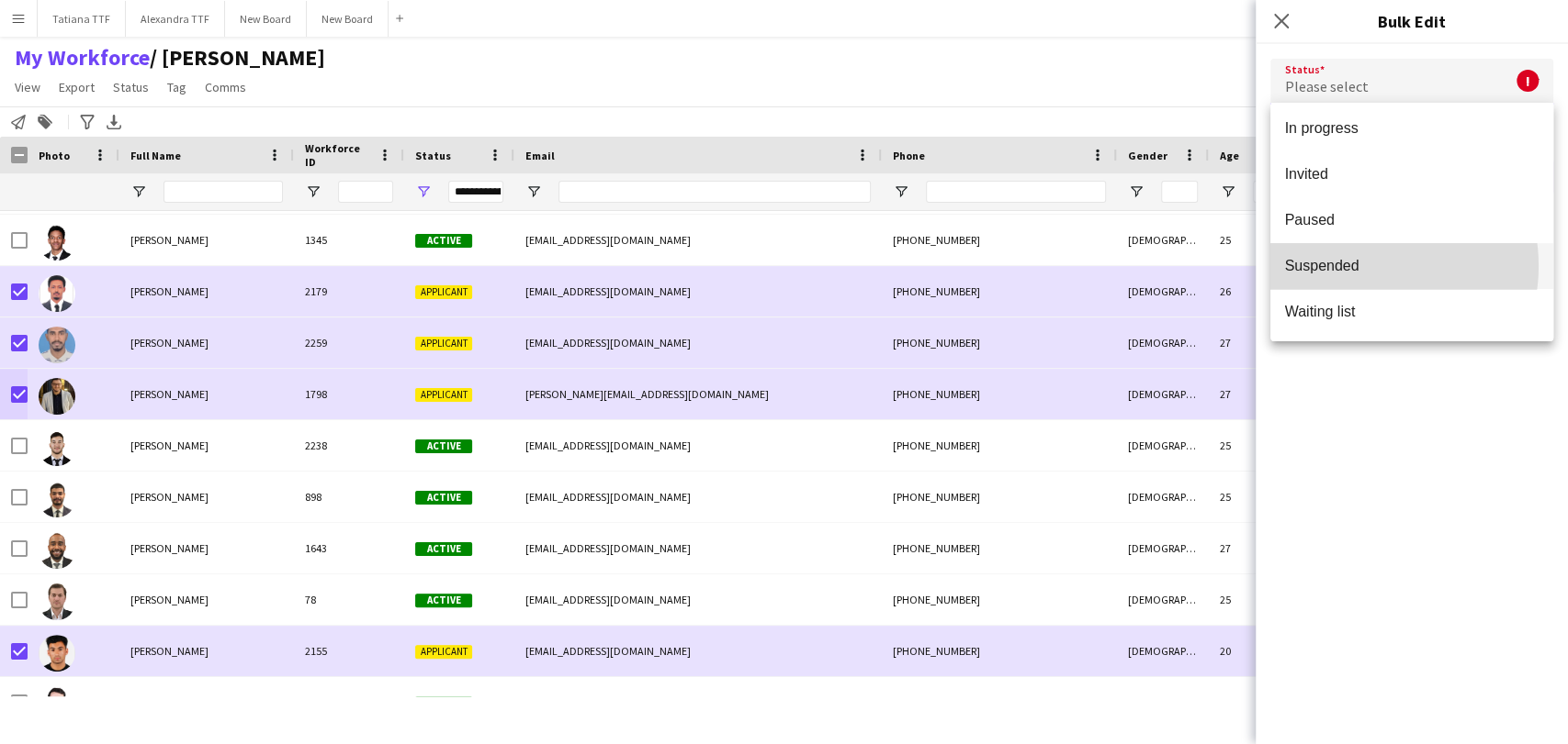
click at [1358, 265] on span "Suspended" at bounding box center [1412, 266] width 253 height 18
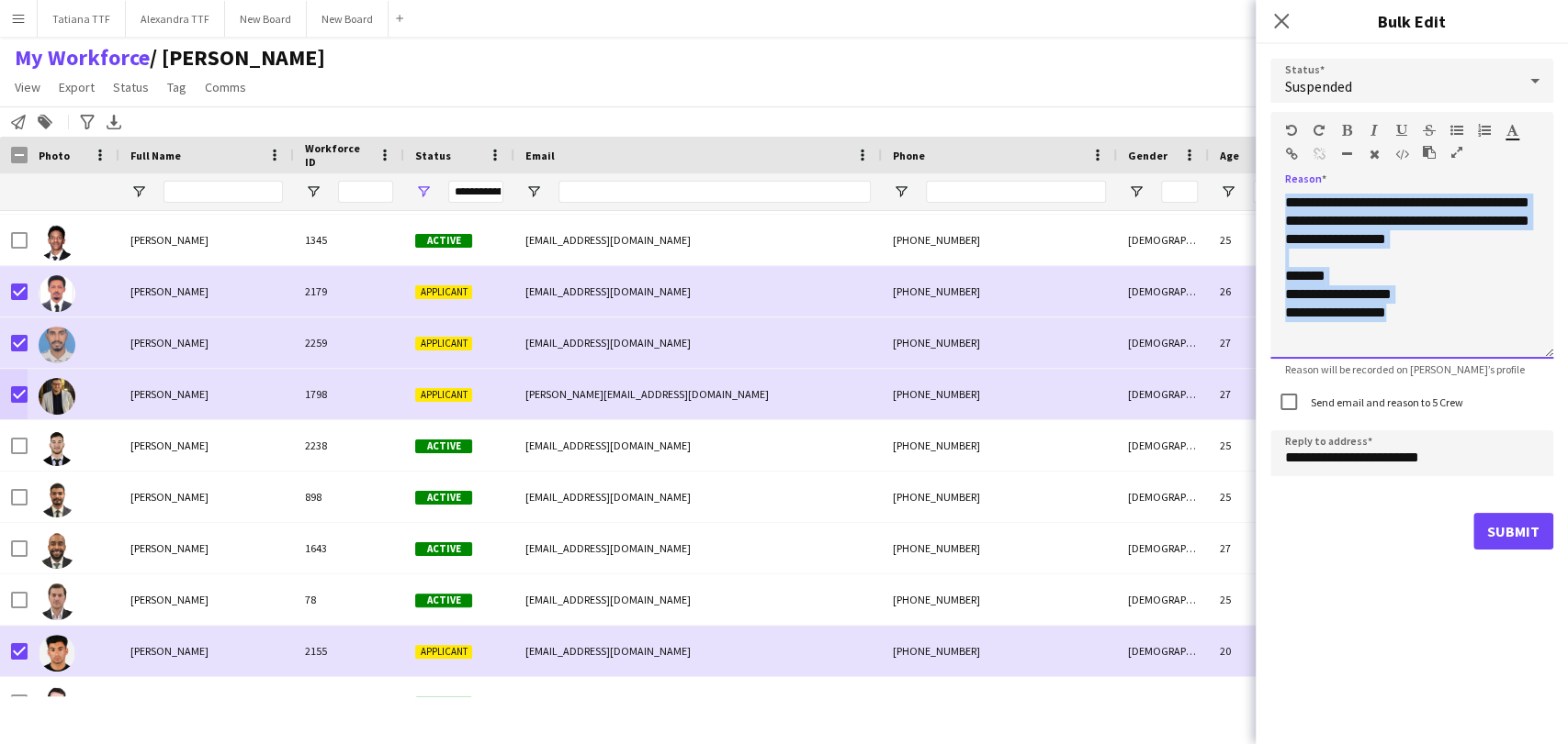
drag, startPoint x: 1422, startPoint y: 330, endPoint x: 1220, endPoint y: 97, distance: 308.4
click at [1223, 123] on body "Menu Boards Boards Boards All jobs Status Workforce Workforce My Workforce Recr…" at bounding box center [784, 372] width 1568 height 744
paste div
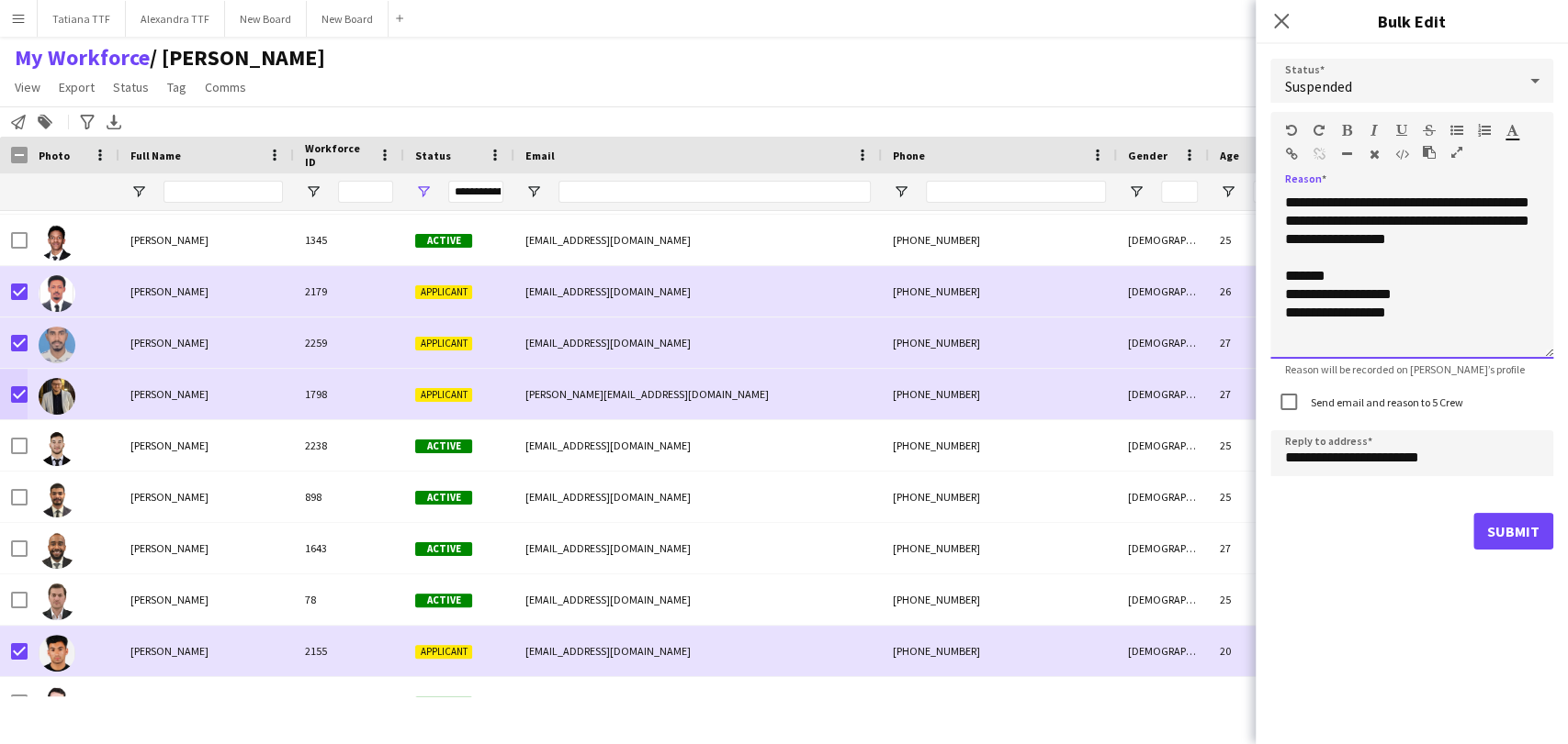
scroll to position [185, 0]
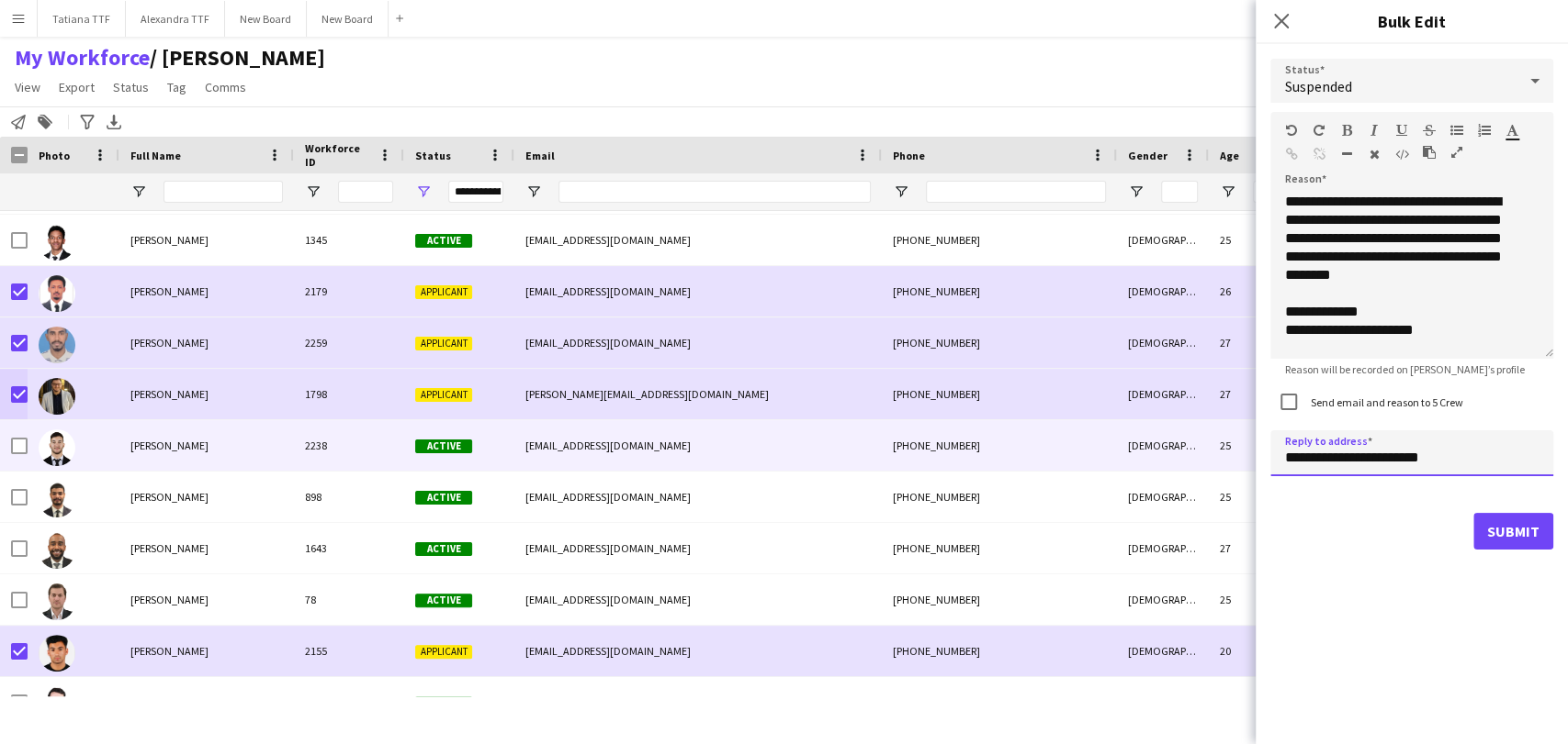
drag, startPoint x: 1315, startPoint y: 452, endPoint x: 1177, endPoint y: 419, distance: 141.9
click at [1190, 434] on body "Menu Boards Boards Boards All jobs Status Workforce Workforce My Workforce Recr…" at bounding box center [784, 372] width 1568 height 744
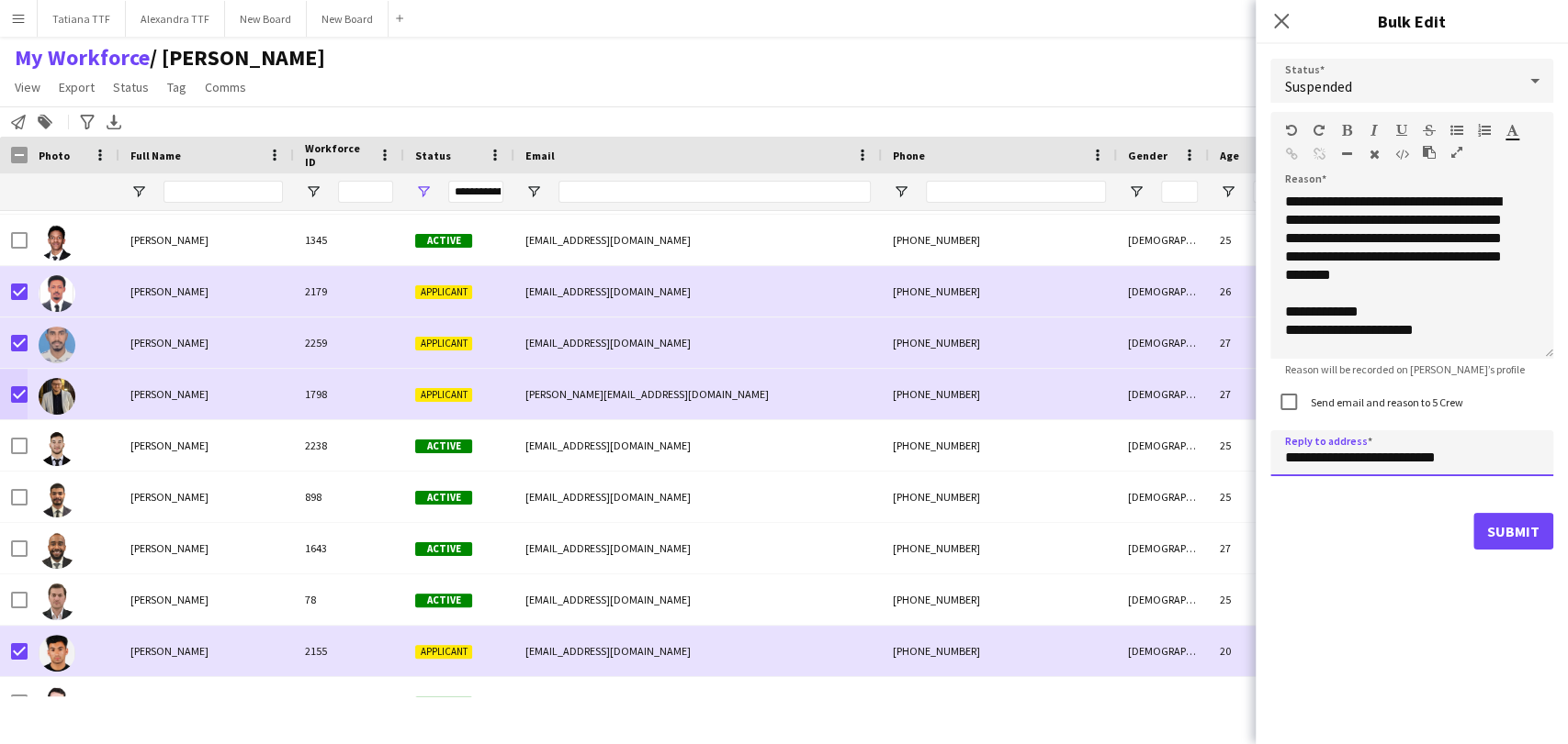
type input "**********"
click at [1520, 537] on button "Submit" at bounding box center [1513, 531] width 80 height 37
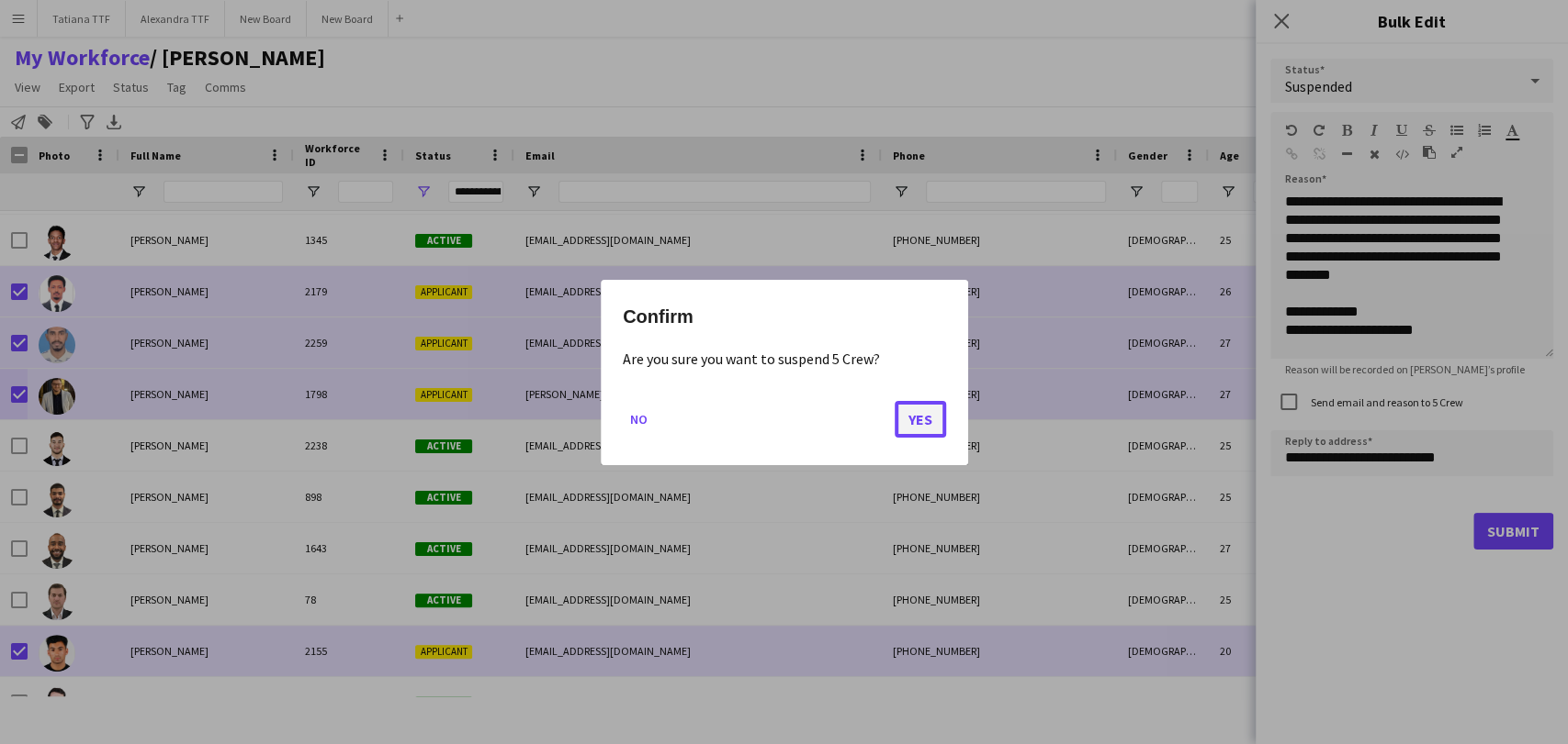
click at [941, 413] on button "Yes" at bounding box center [920, 418] width 51 height 37
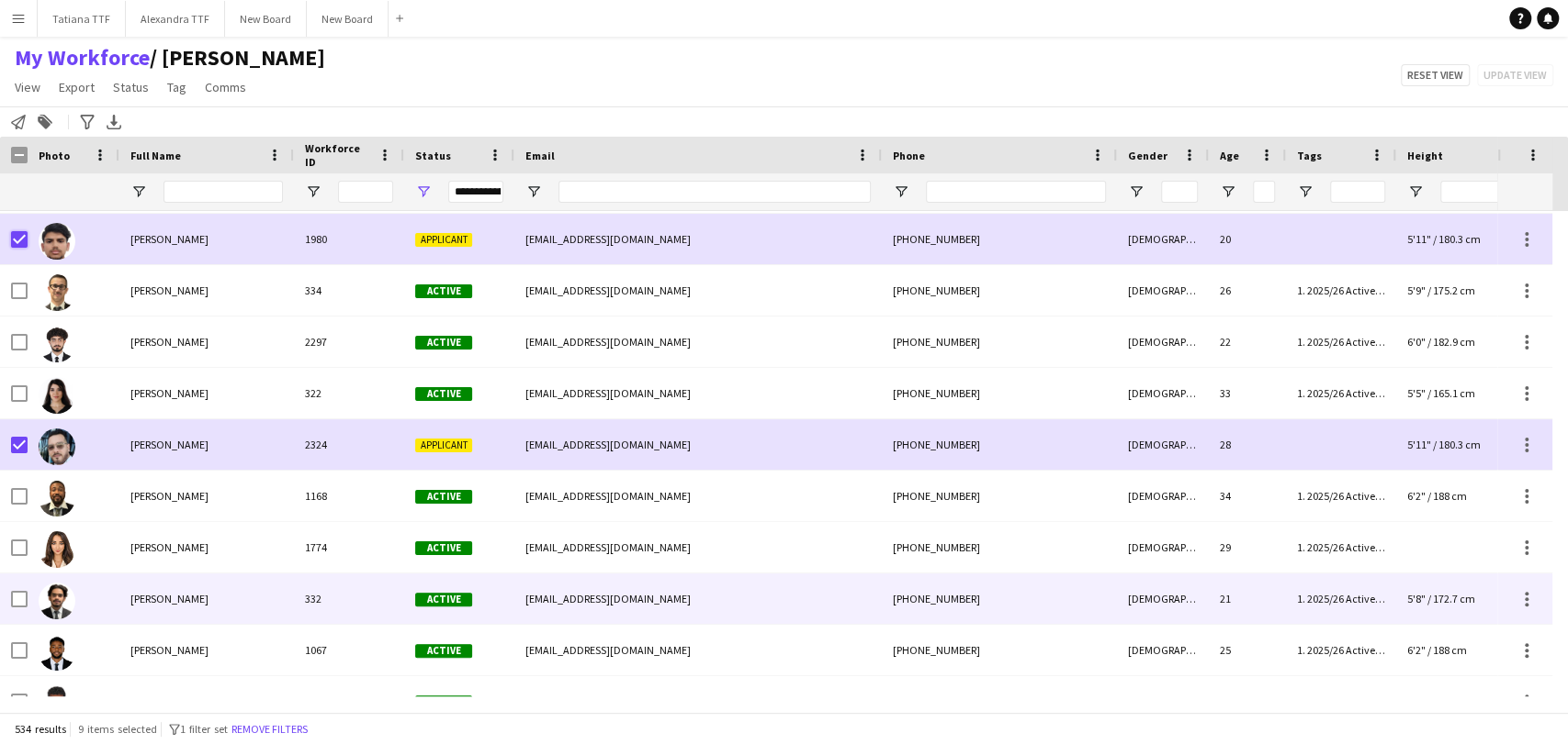
scroll to position [0, 0]
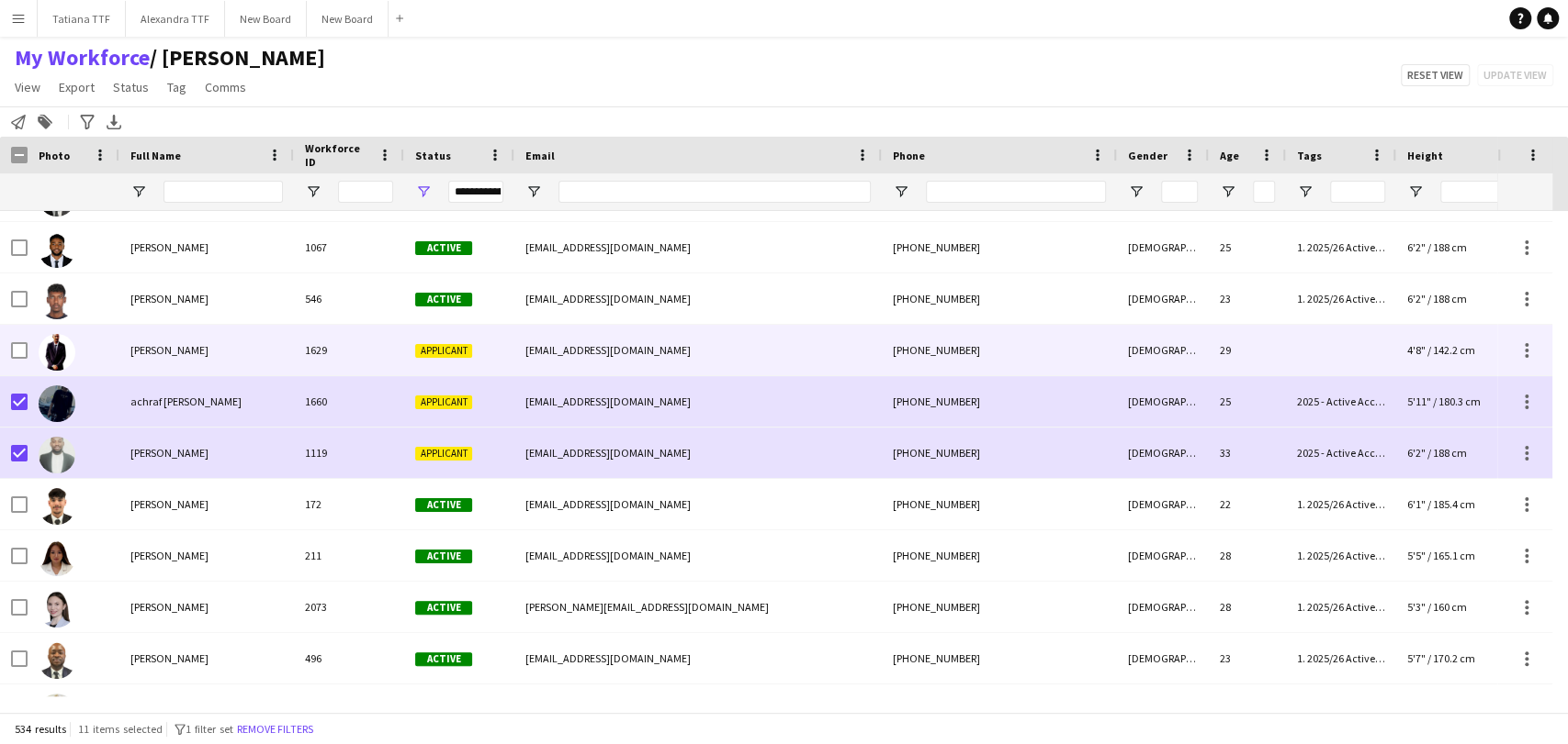
click at [28, 344] on div at bounding box center [73, 350] width 92 height 50
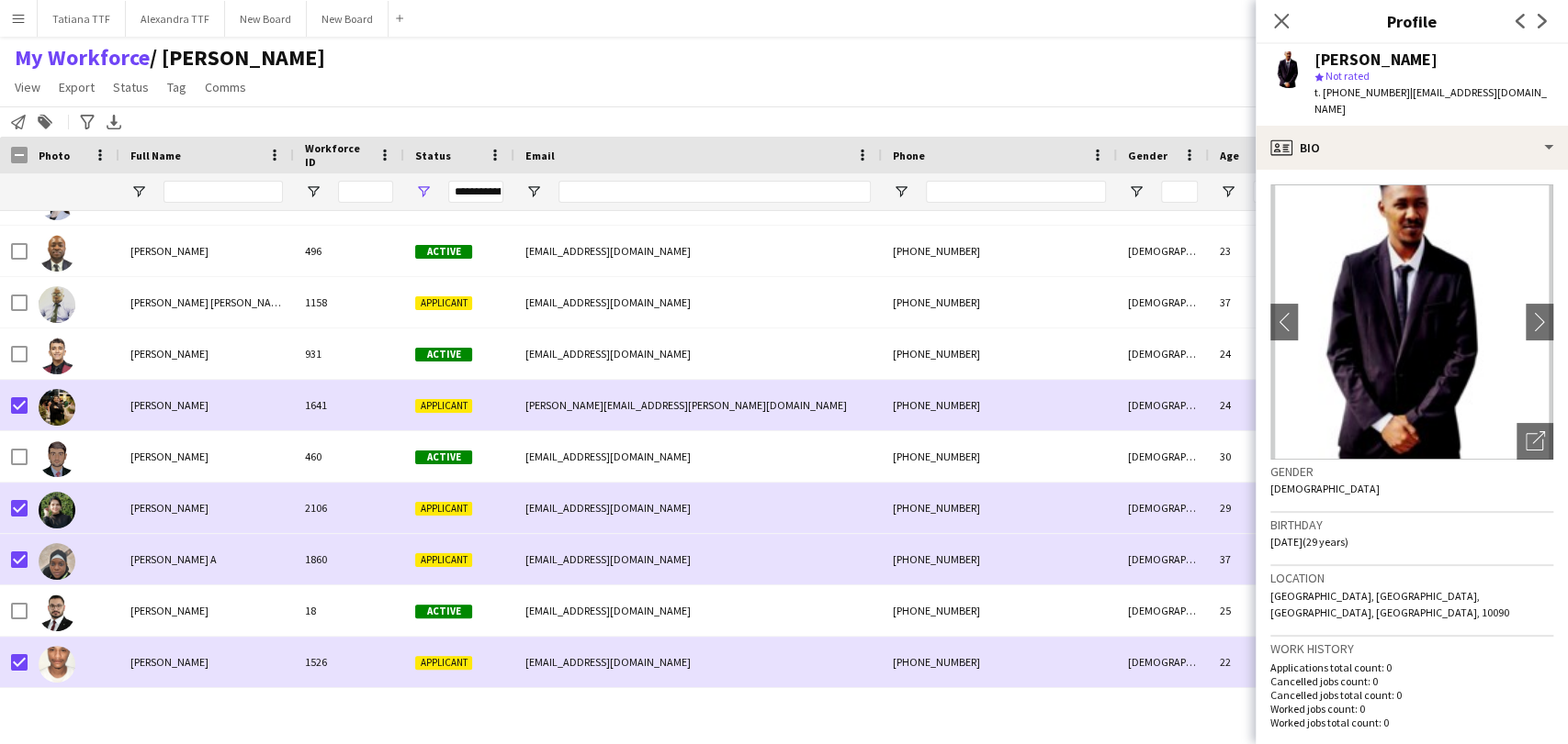
click at [125, 74] on app-page-menu "View Views Default view [PERSON_NAME] View April Live Force Tracking Sheet Mout…" at bounding box center [170, 88] width 340 height 35
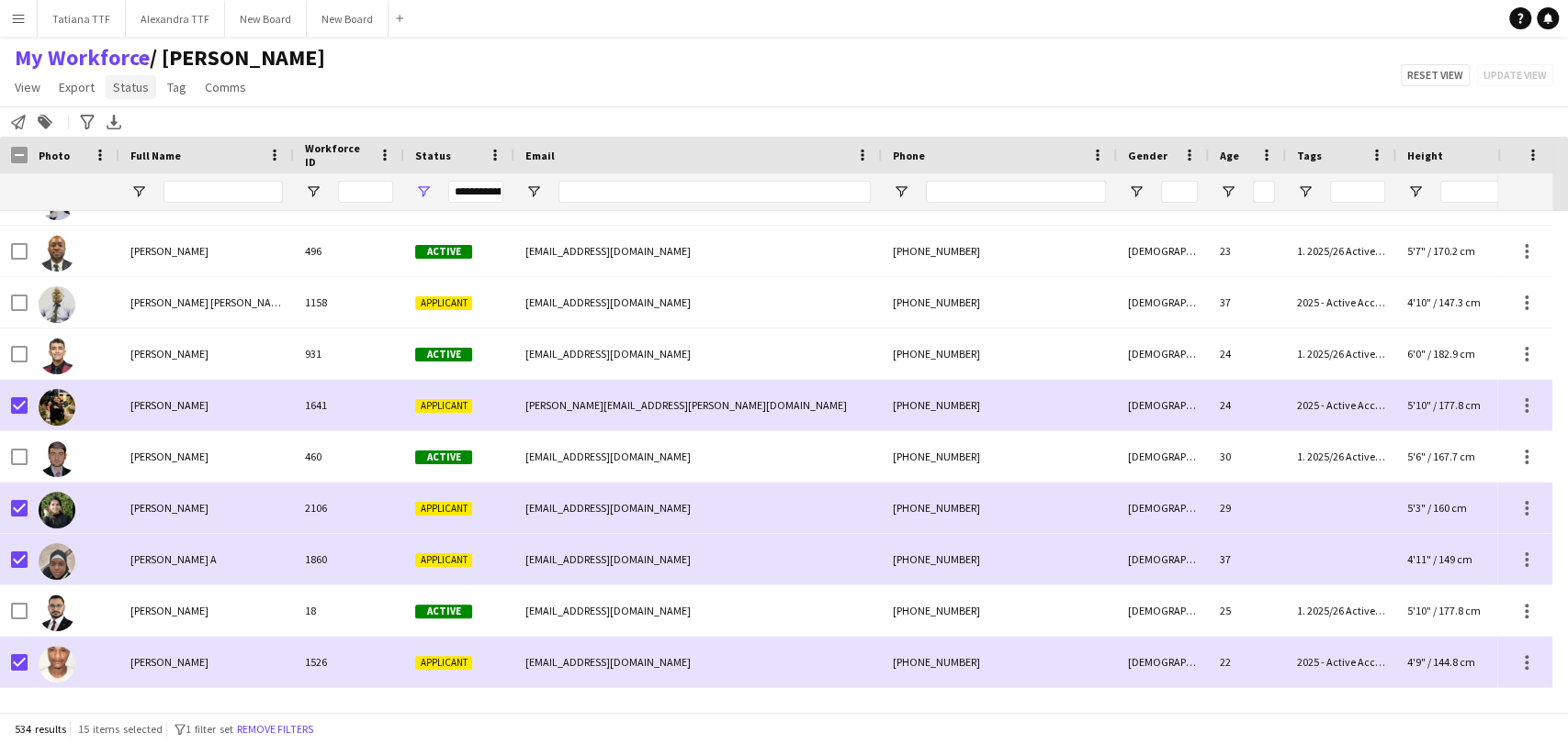
click at [125, 89] on span "Status" at bounding box center [131, 87] width 36 height 17
click at [159, 123] on link "Edit" at bounding box center [170, 126] width 129 height 39
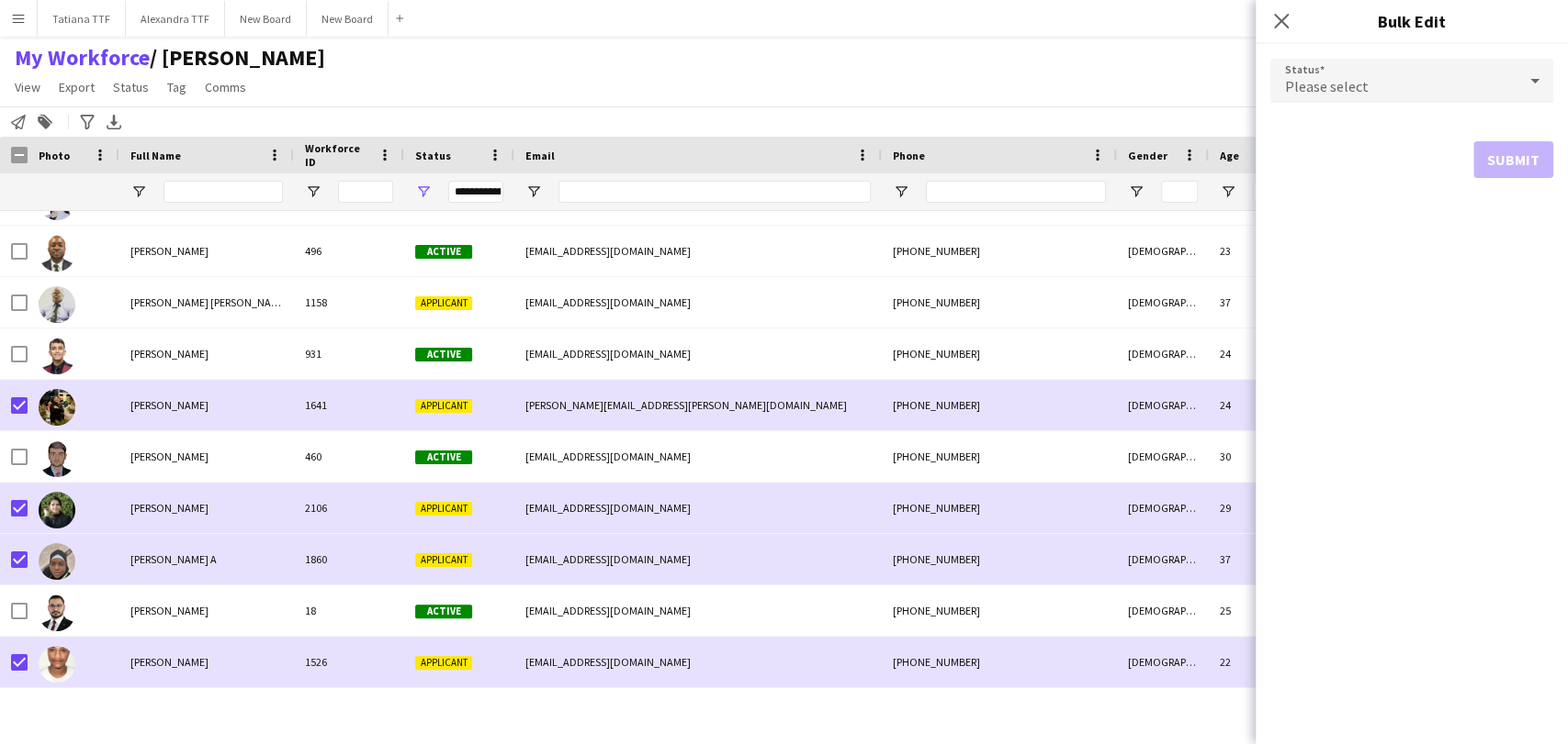
click at [1424, 100] on div "Please select" at bounding box center [1393, 80] width 246 height 44
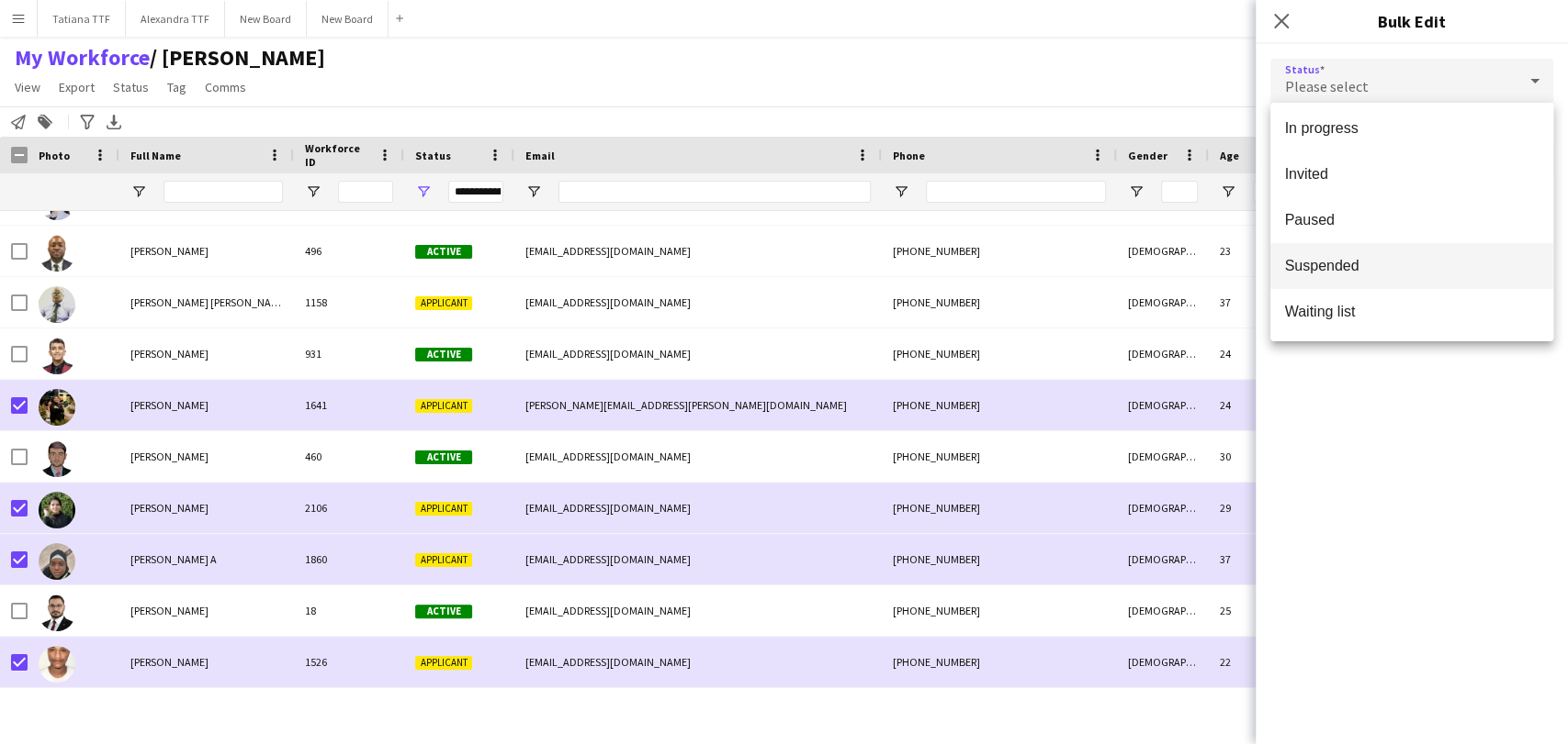
click at [1404, 270] on span "Suspended" at bounding box center [1412, 266] width 253 height 18
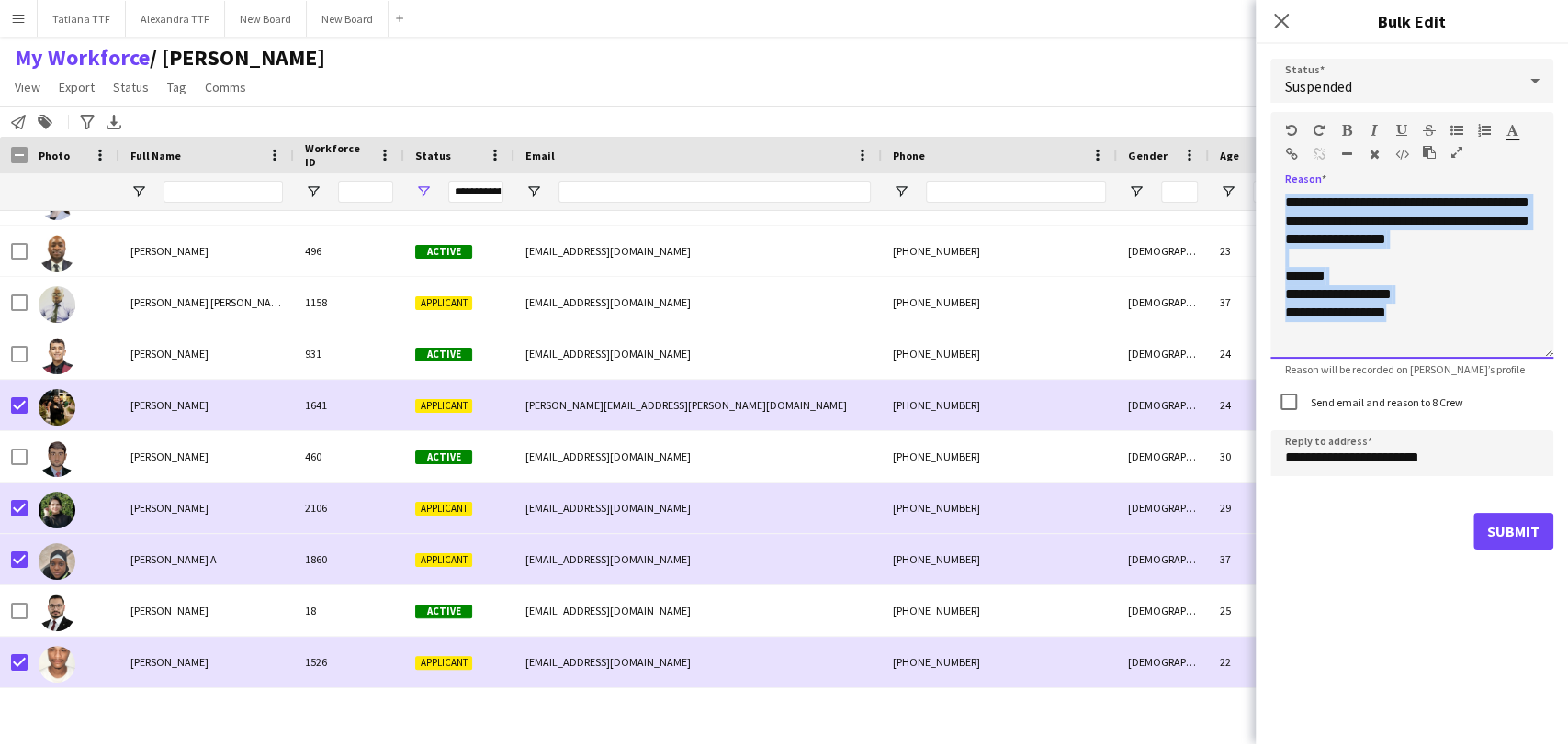
drag, startPoint x: 1396, startPoint y: 318, endPoint x: 1228, endPoint y: 135, distance: 248.4
click at [1227, 142] on body "Menu Boards Boards Boards All jobs Status Workforce Workforce My Workforce Recr…" at bounding box center [784, 372] width 1568 height 744
paste div
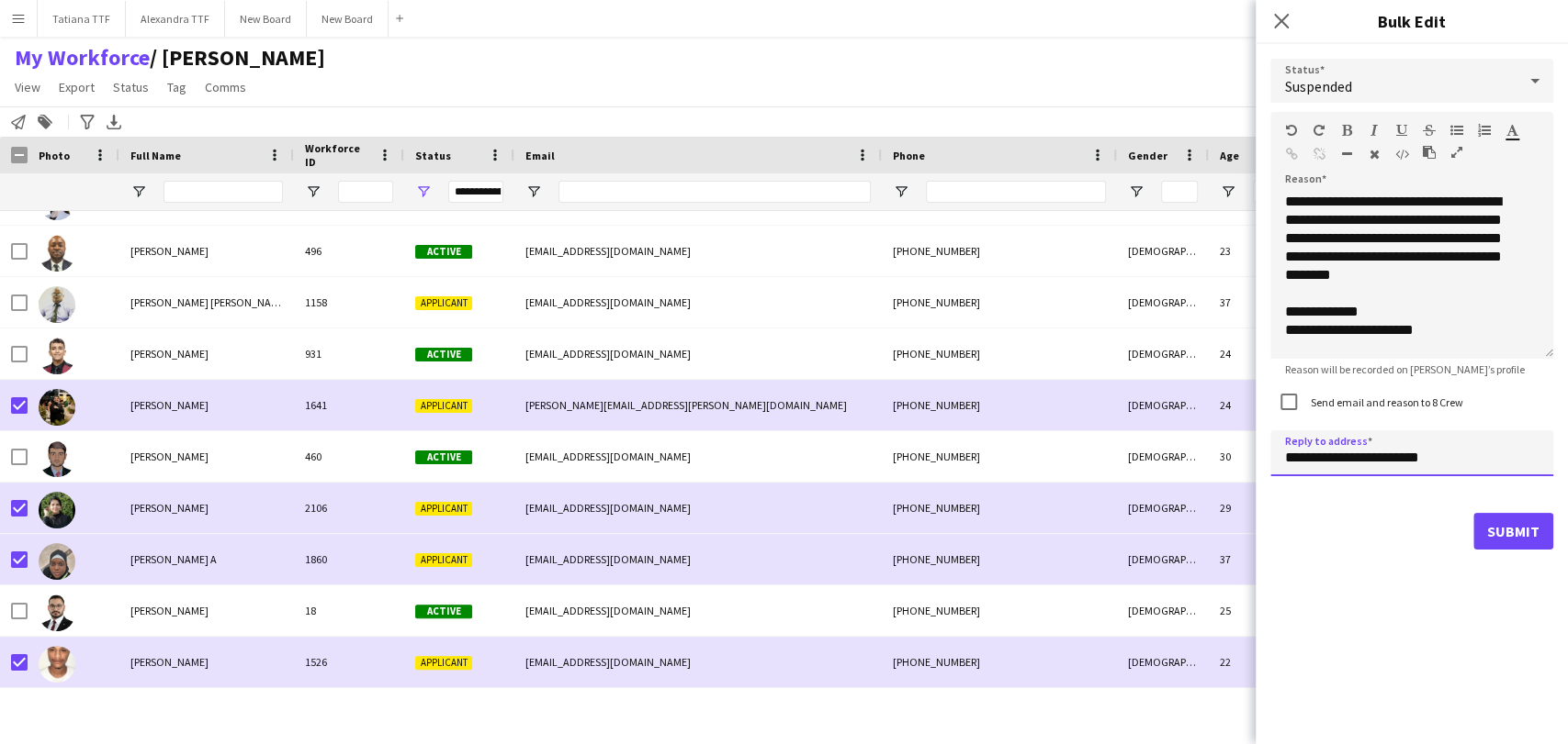
drag, startPoint x: 1314, startPoint y: 456, endPoint x: 1176, endPoint y: 399, distance: 149.3
click at [1204, 429] on body "Menu Boards Boards Boards All jobs Status Workforce Workforce My Workforce Recr…" at bounding box center [784, 372] width 1568 height 744
type input "**********"
click at [1494, 528] on button "Submit" at bounding box center [1513, 531] width 80 height 37
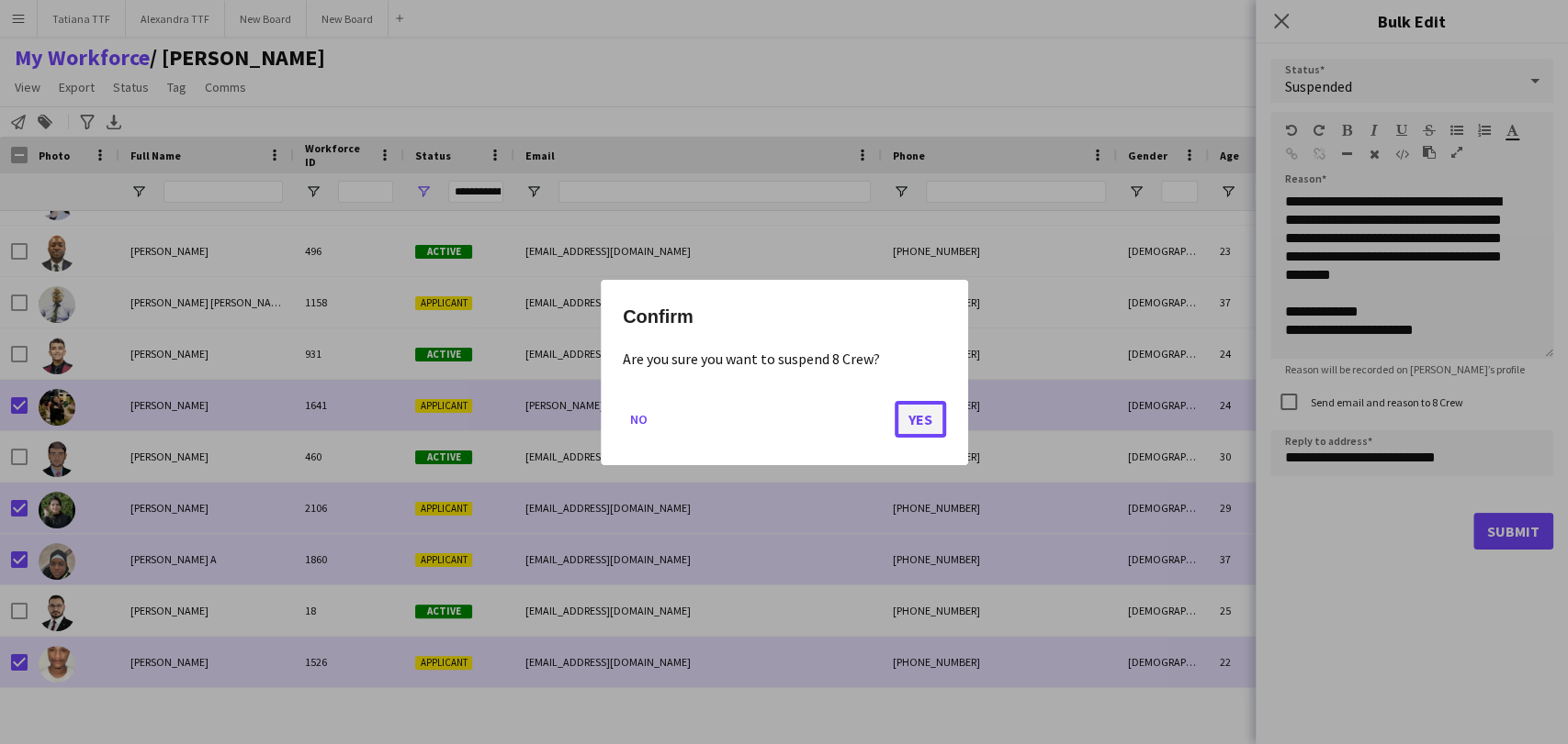
click at [936, 422] on button "Yes" at bounding box center [920, 418] width 51 height 37
